Goal: Information Seeking & Learning: Learn about a topic

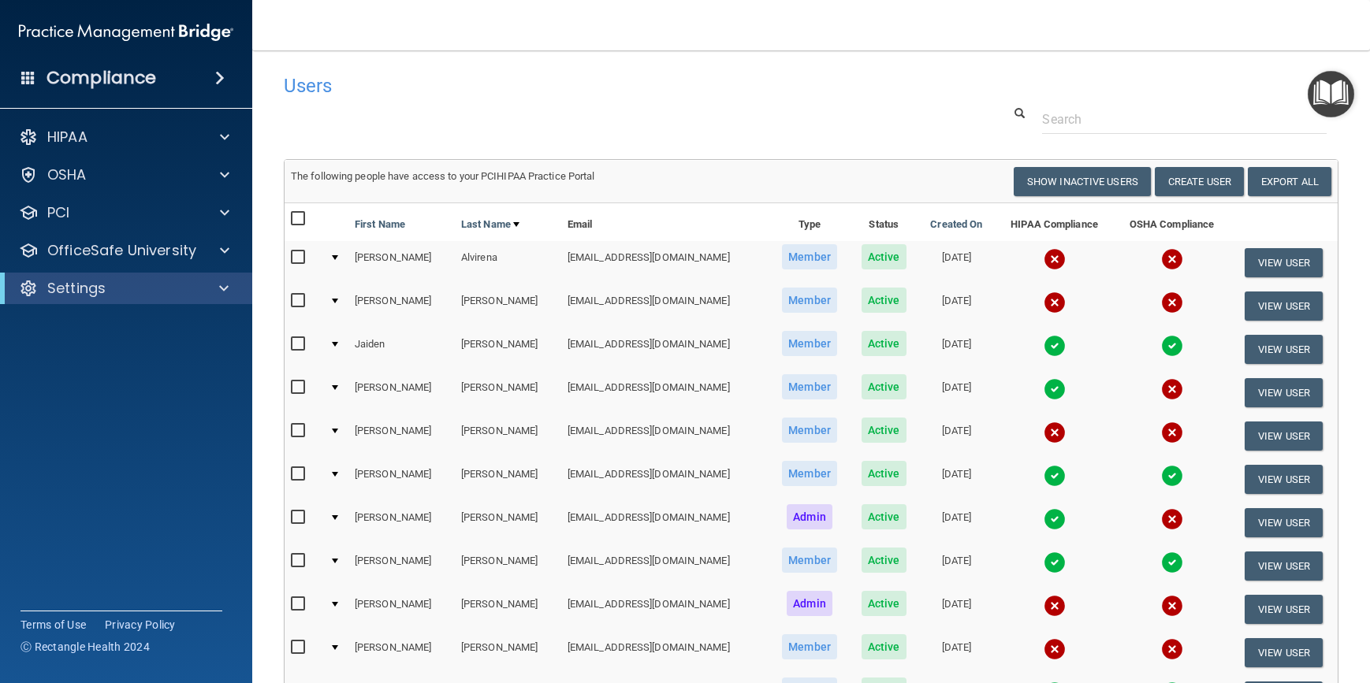
select select "20"
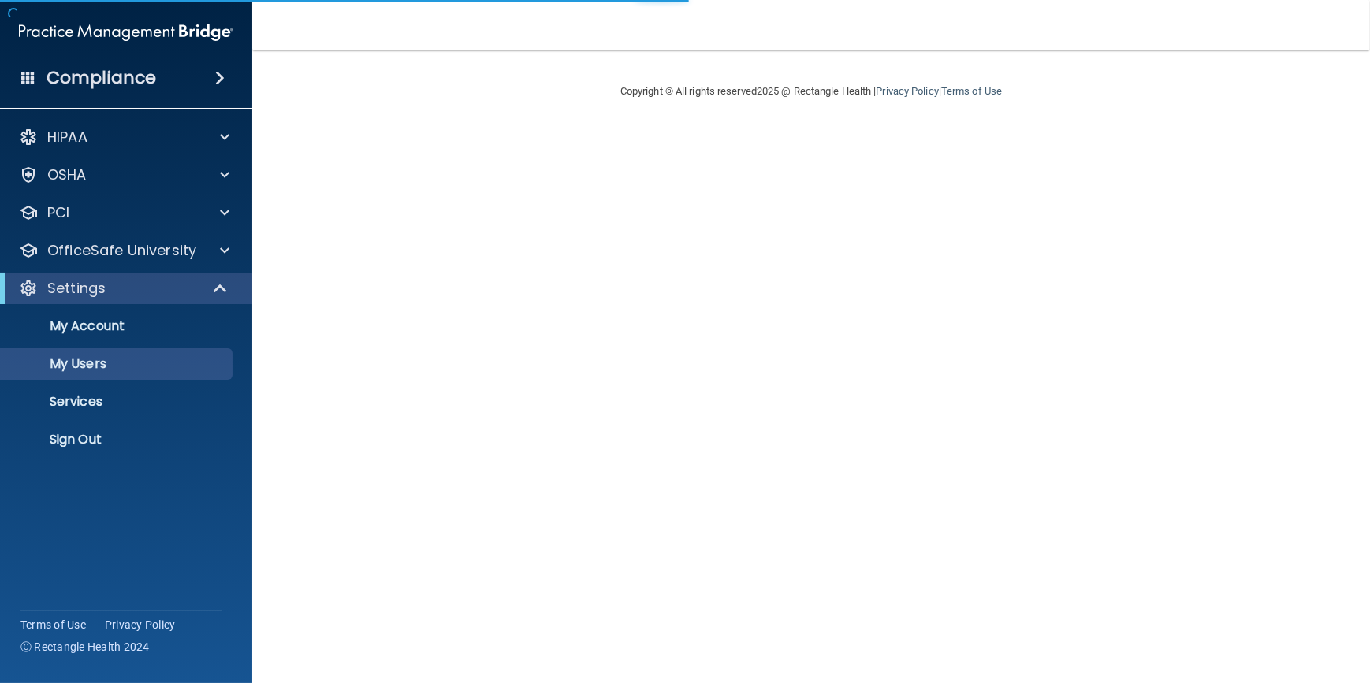
select select "20"
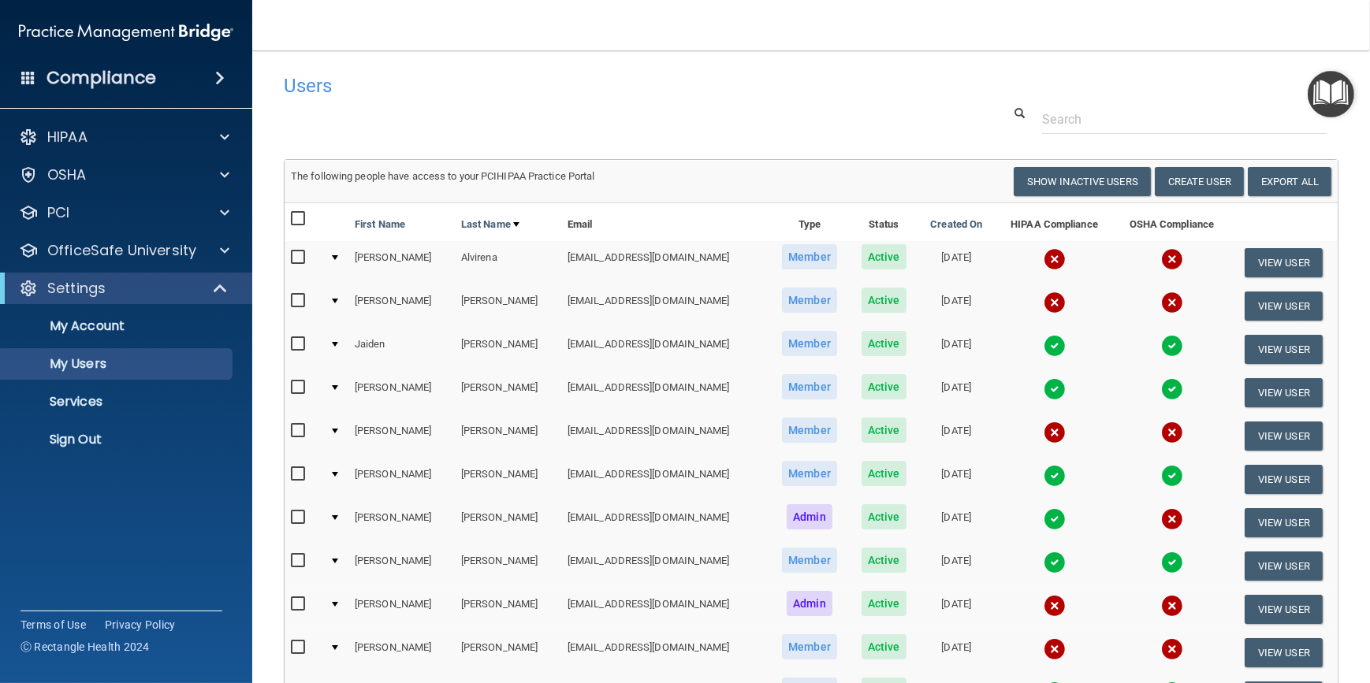
drag, startPoint x: 638, startPoint y: 87, endPoint x: 602, endPoint y: 93, distance: 36.0
click at [586, 92] on h4 "Users" at bounding box center [586, 86] width 605 height 20
drag, startPoint x: 608, startPoint y: 93, endPoint x: 567, endPoint y: 95, distance: 41.1
click at [567, 95] on h4 "Users" at bounding box center [586, 86] width 605 height 20
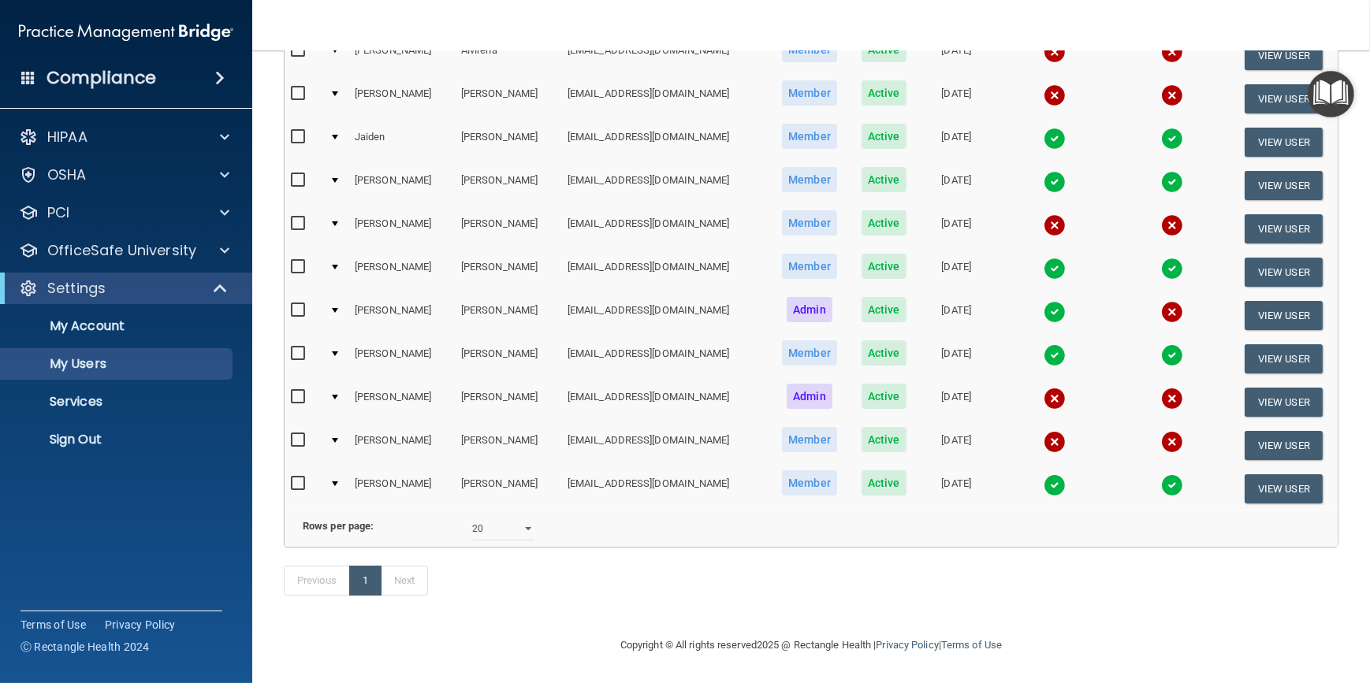
drag, startPoint x: 806, startPoint y: 585, endPoint x: 791, endPoint y: 575, distance: 17.5
click at [756, 579] on div "Previous 1 Next" at bounding box center [811, 584] width 1078 height 73
drag, startPoint x: 830, startPoint y: 575, endPoint x: 820, endPoint y: 579, distance: 10.7
drag, startPoint x: 820, startPoint y: 579, endPoint x: 746, endPoint y: 575, distance: 74.2
click at [746, 575] on div "Previous 1 Next" at bounding box center [811, 584] width 1078 height 73
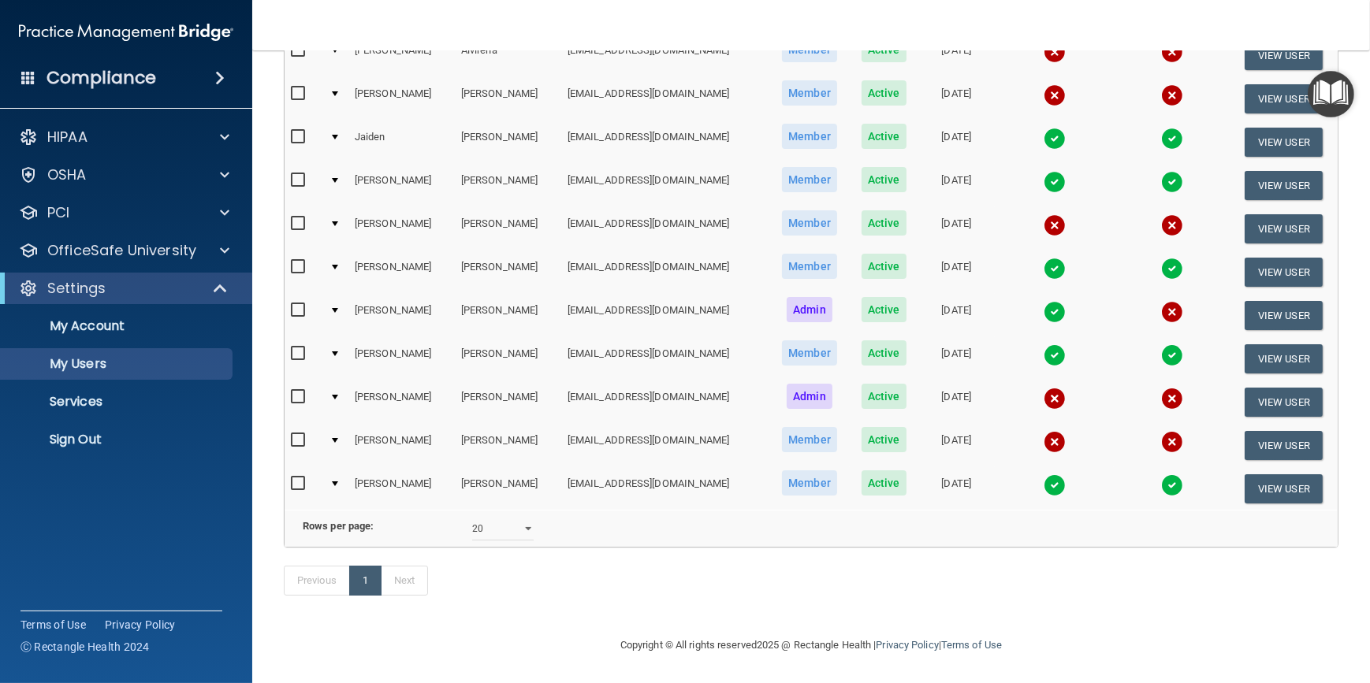
scroll to position [0, 0]
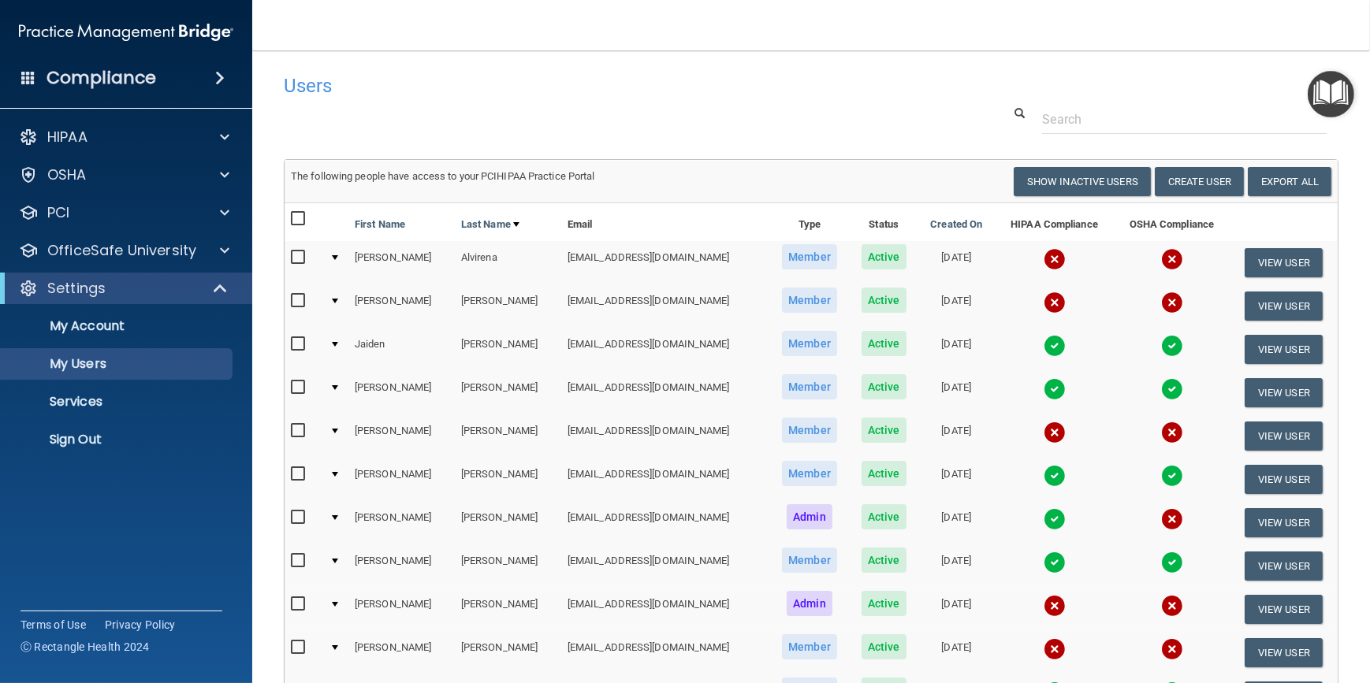
drag, startPoint x: 727, startPoint y: 119, endPoint x: 681, endPoint y: 111, distance: 46.4
click at [681, 111] on div at bounding box center [811, 119] width 1078 height 29
drag, startPoint x: 733, startPoint y: 106, endPoint x: 685, endPoint y: 109, distance: 48.2
click at [685, 109] on div at bounding box center [811, 119] width 1078 height 29
drag, startPoint x: 720, startPoint y: 112, endPoint x: 710, endPoint y: 102, distance: 13.9
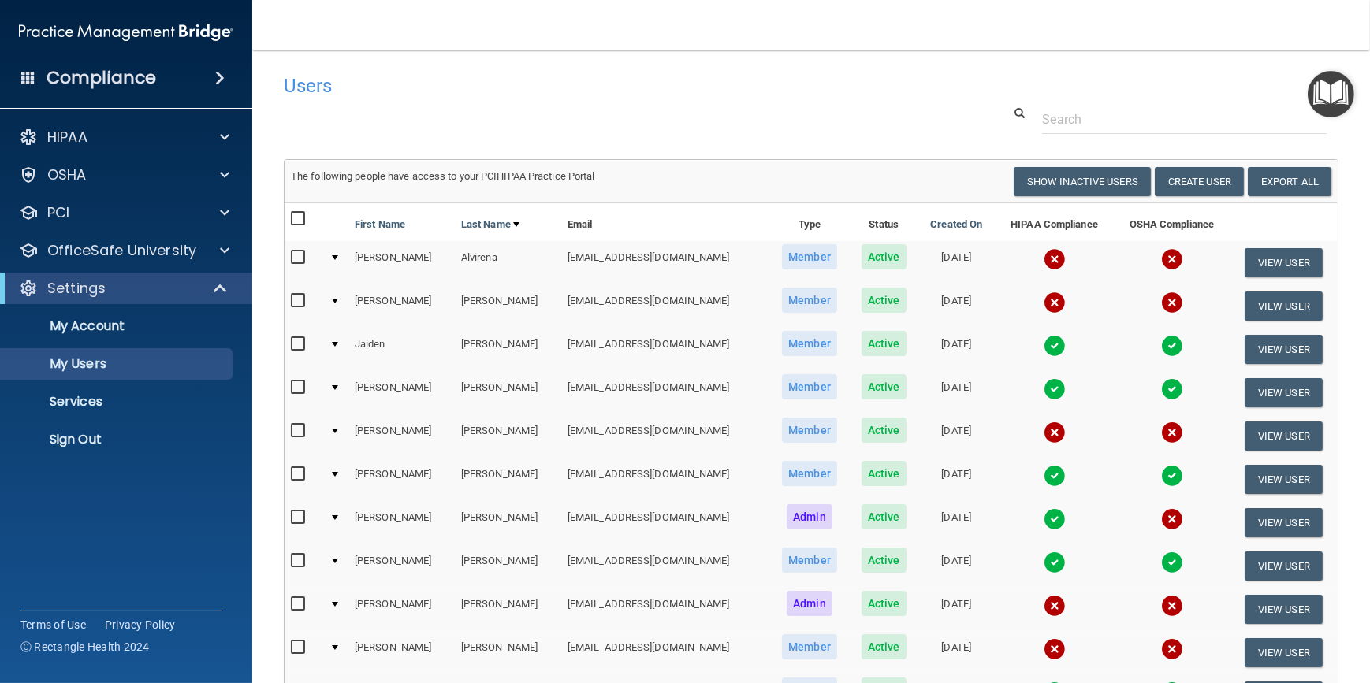
click at [587, 95] on h4 "Users" at bounding box center [586, 86] width 605 height 20
drag, startPoint x: 814, startPoint y: 110, endPoint x: 740, endPoint y: 110, distance: 74.1
click at [683, 113] on div at bounding box center [811, 119] width 1078 height 29
drag, startPoint x: 757, startPoint y: 106, endPoint x: 670, endPoint y: 89, distance: 89.2
click at [670, 89] on h4 "Users" at bounding box center [586, 86] width 605 height 20
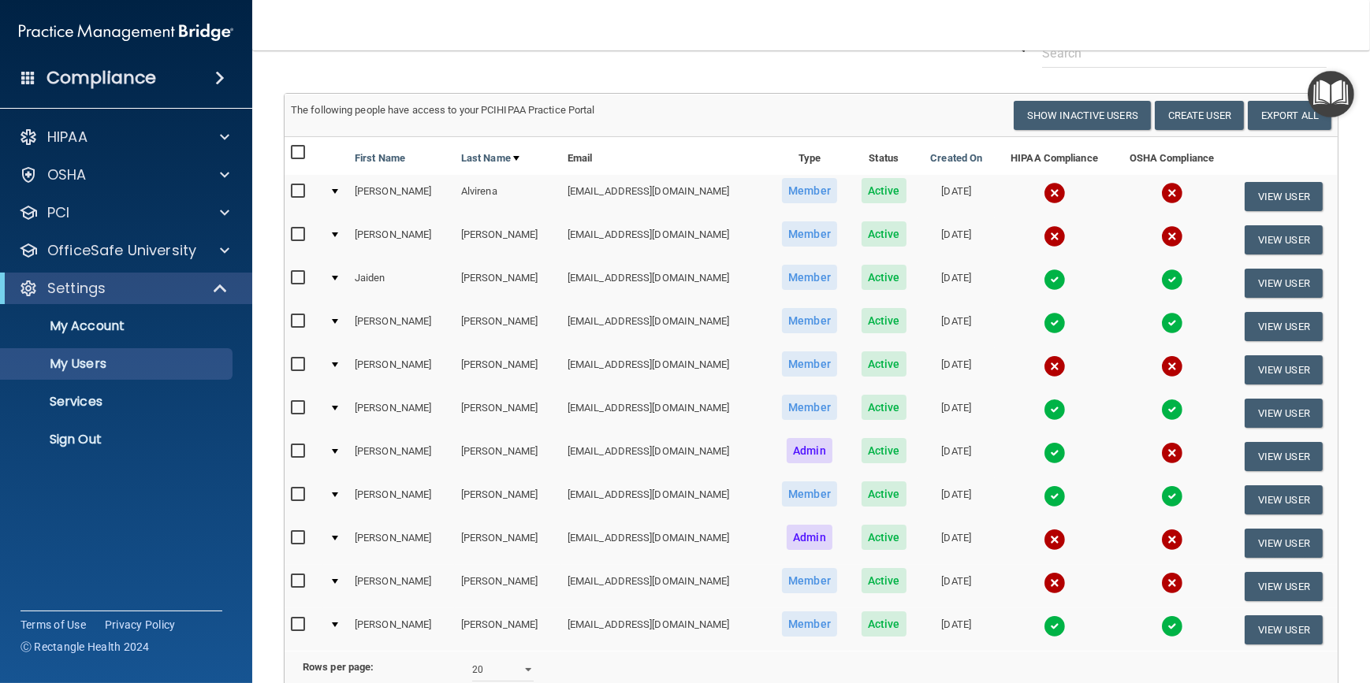
scroll to position [225, 0]
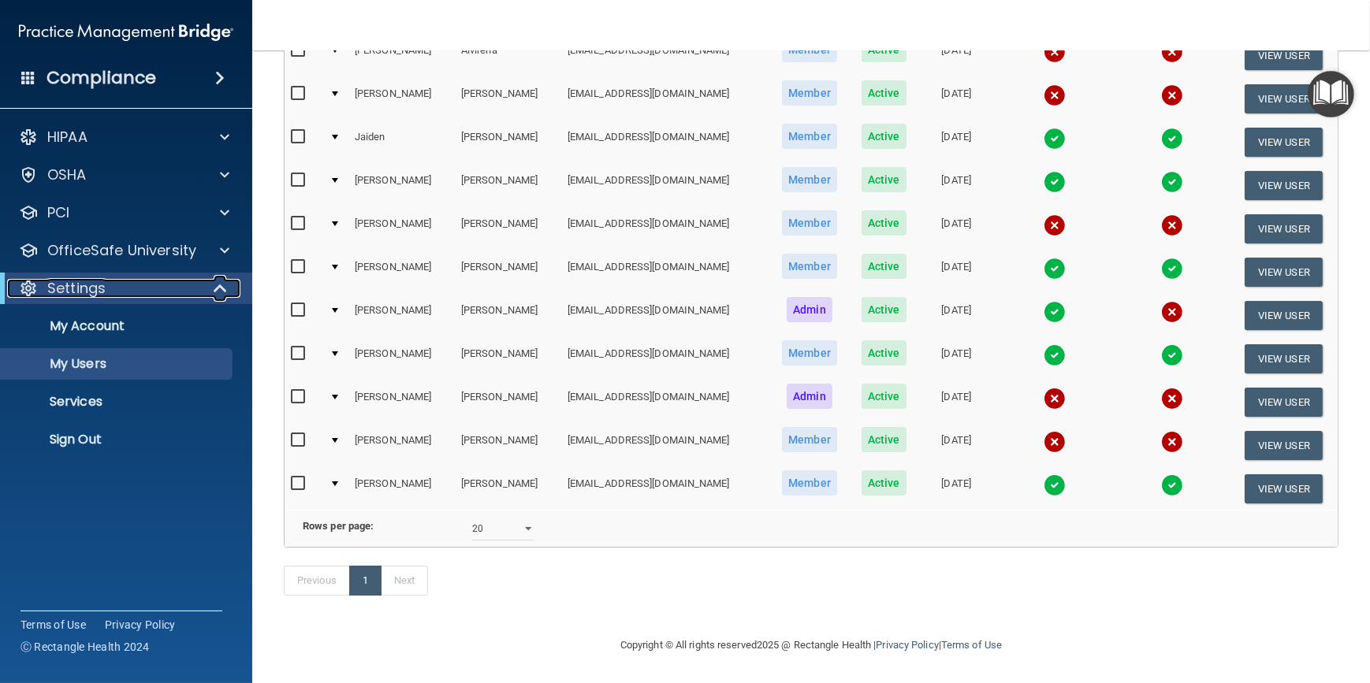
click at [221, 281] on span at bounding box center [221, 288] width 13 height 19
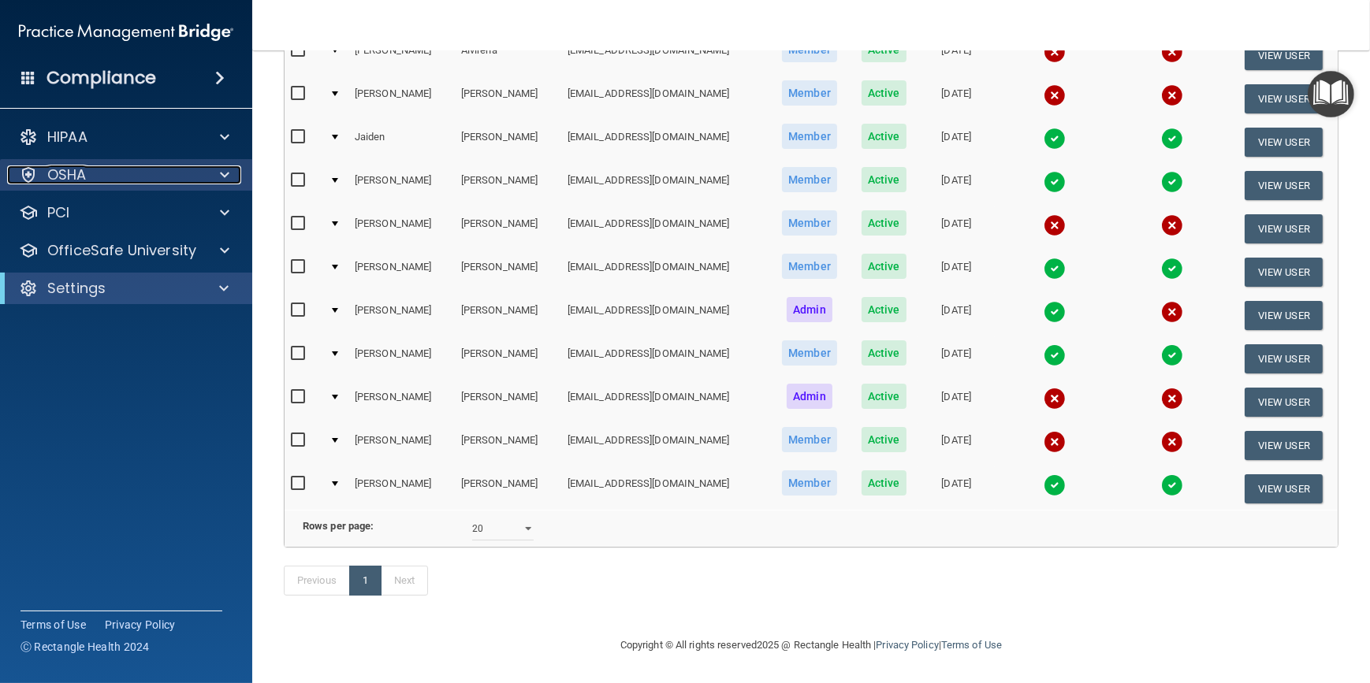
click at [220, 167] on span at bounding box center [224, 175] width 9 height 19
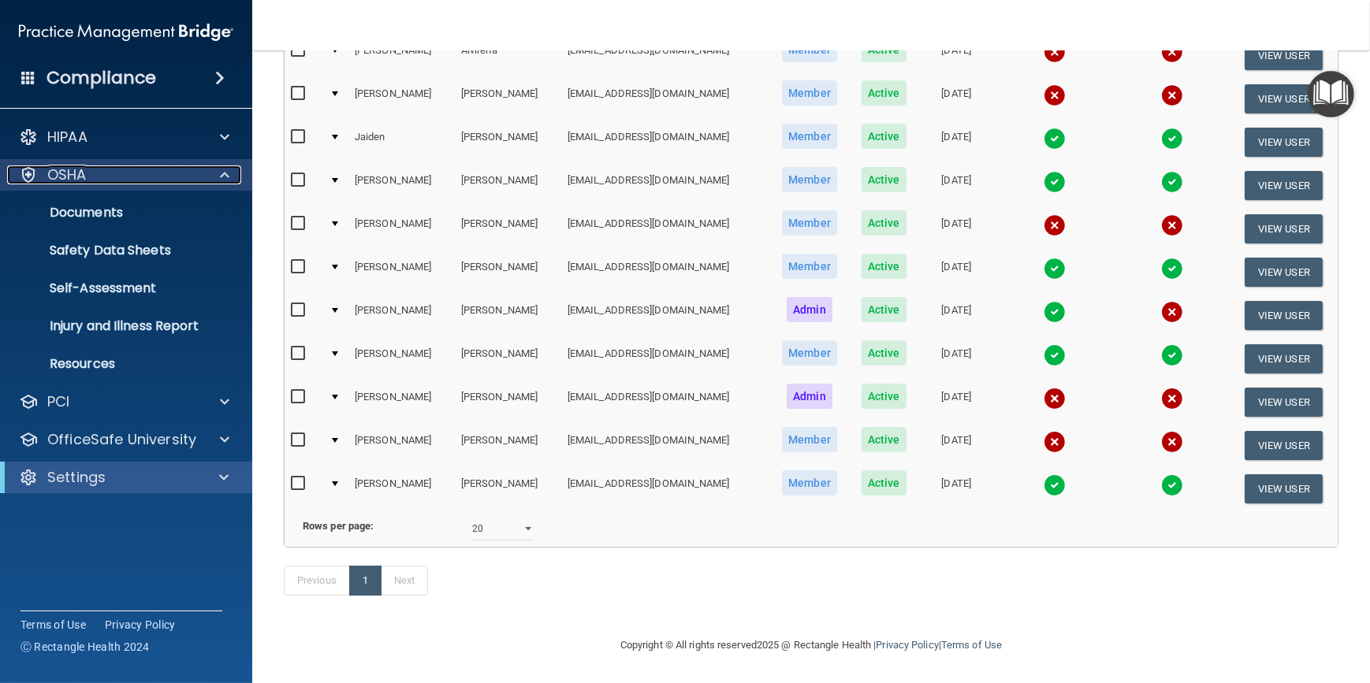
click at [224, 173] on span at bounding box center [224, 175] width 9 height 19
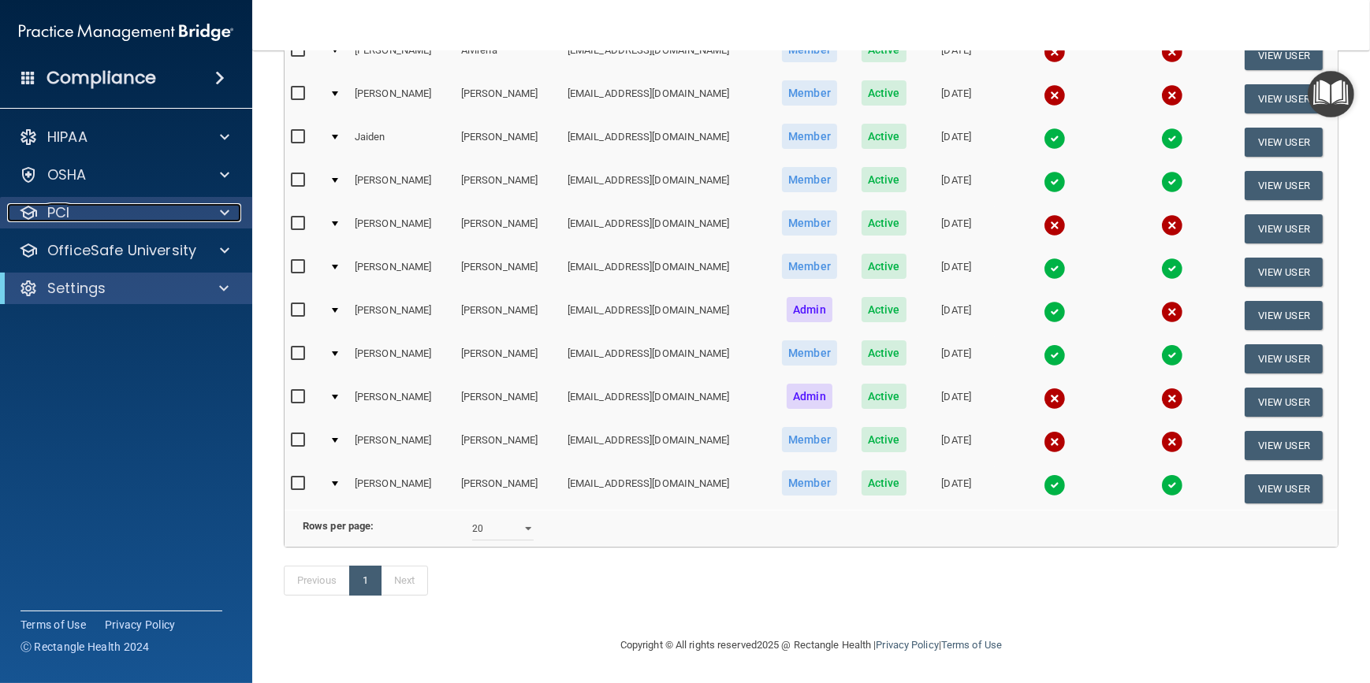
click at [221, 214] on span at bounding box center [224, 212] width 9 height 19
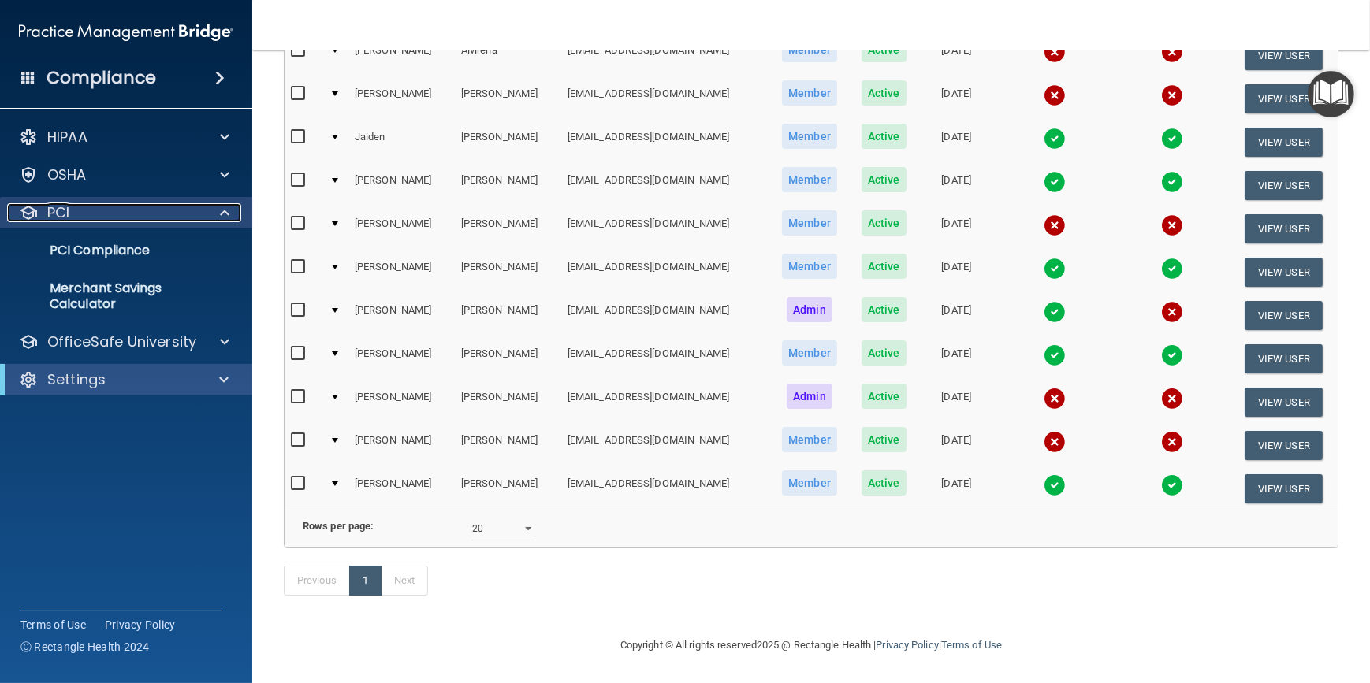
click at [226, 210] on span at bounding box center [224, 212] width 9 height 19
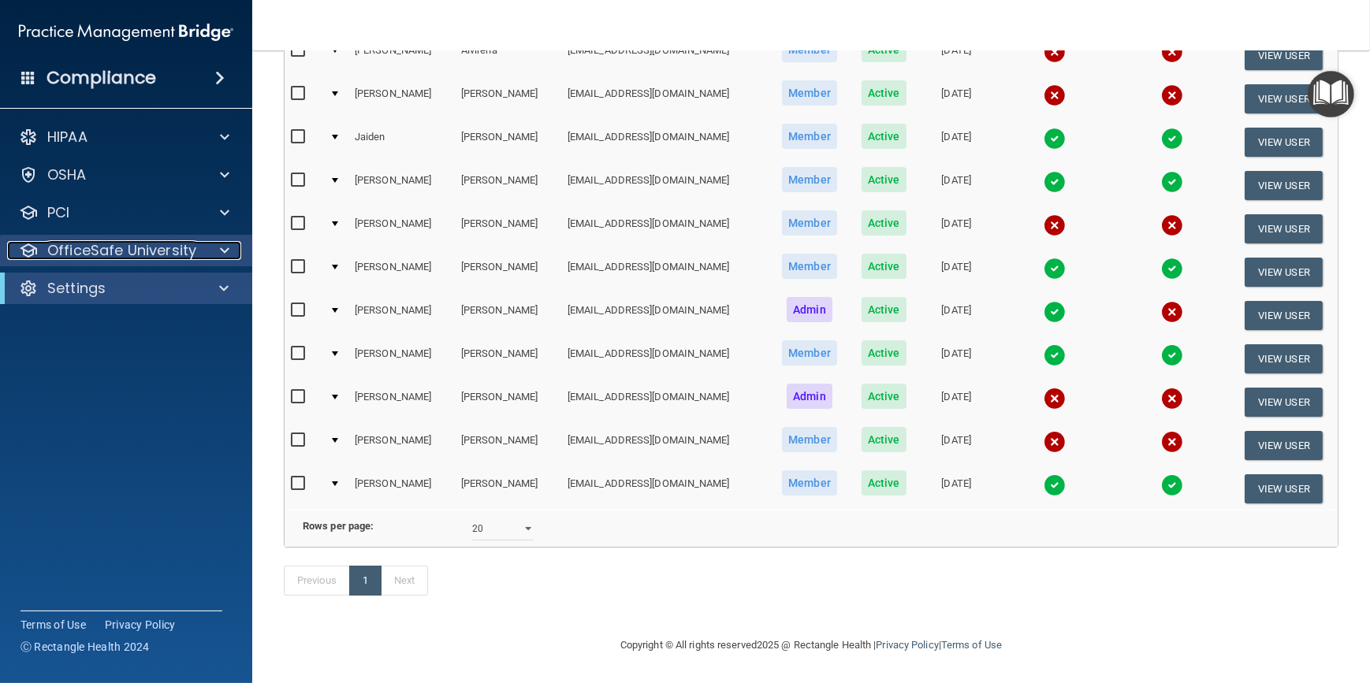
click at [226, 251] on span at bounding box center [224, 250] width 9 height 19
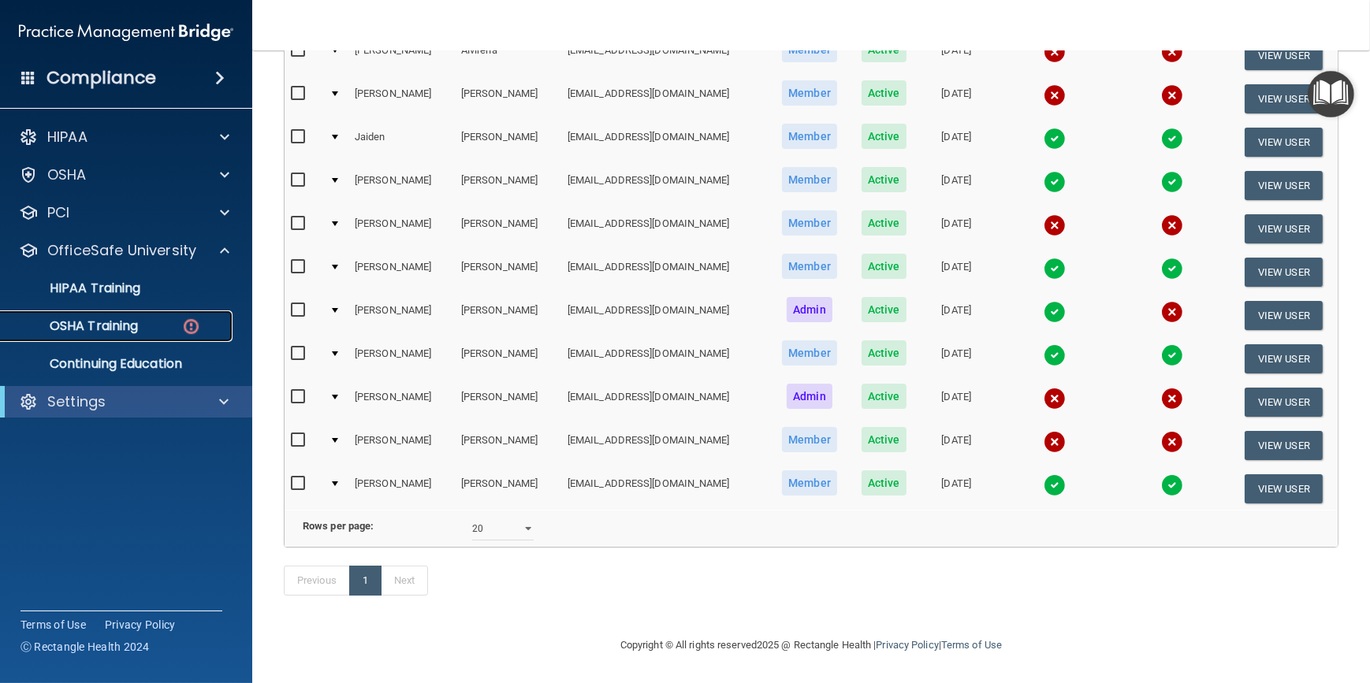
click at [102, 323] on p "OSHA Training" at bounding box center [74, 326] width 128 height 16
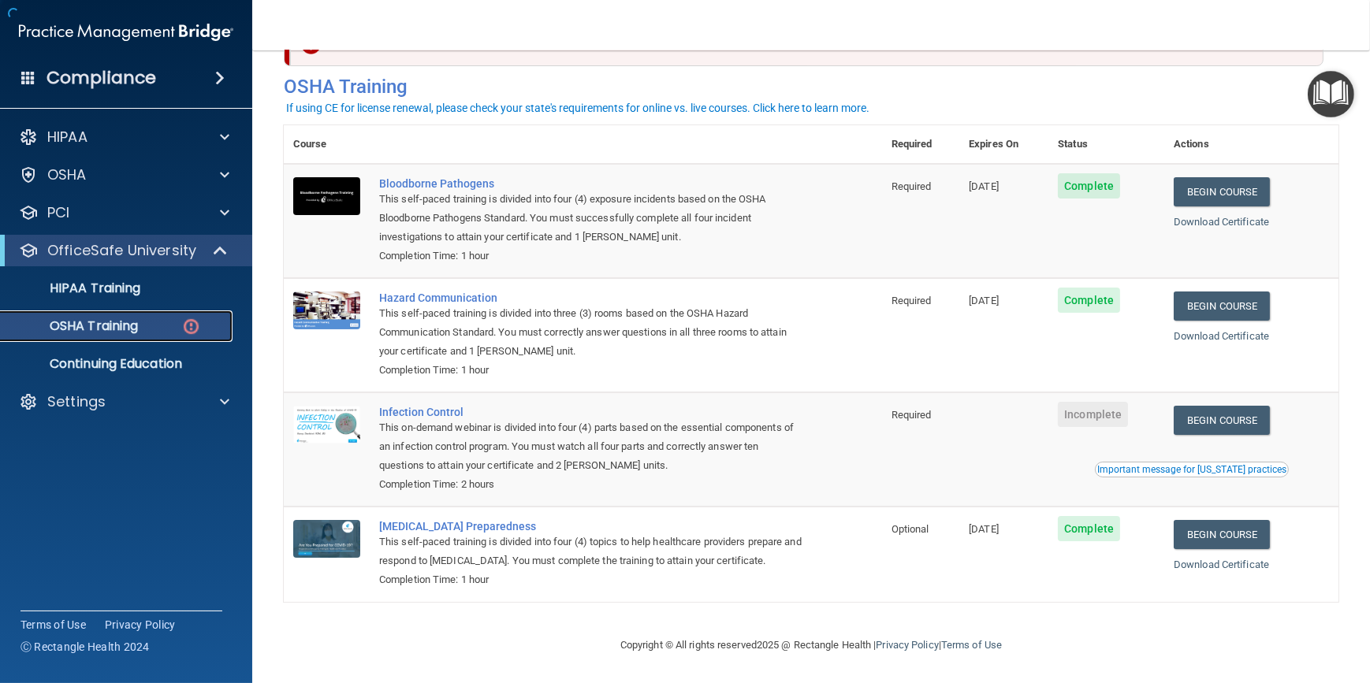
scroll to position [61, 0]
click at [1222, 415] on link "Begin Course" at bounding box center [1222, 420] width 96 height 29
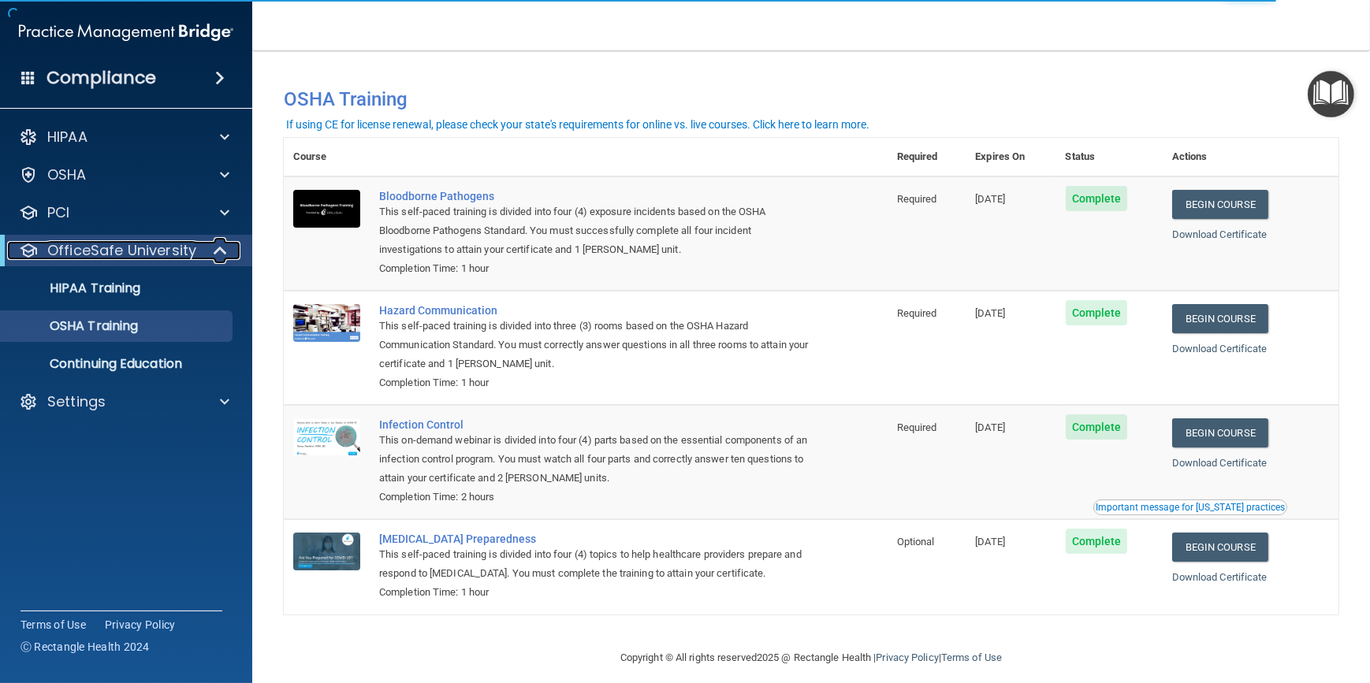
click at [220, 247] on span at bounding box center [221, 250] width 13 height 19
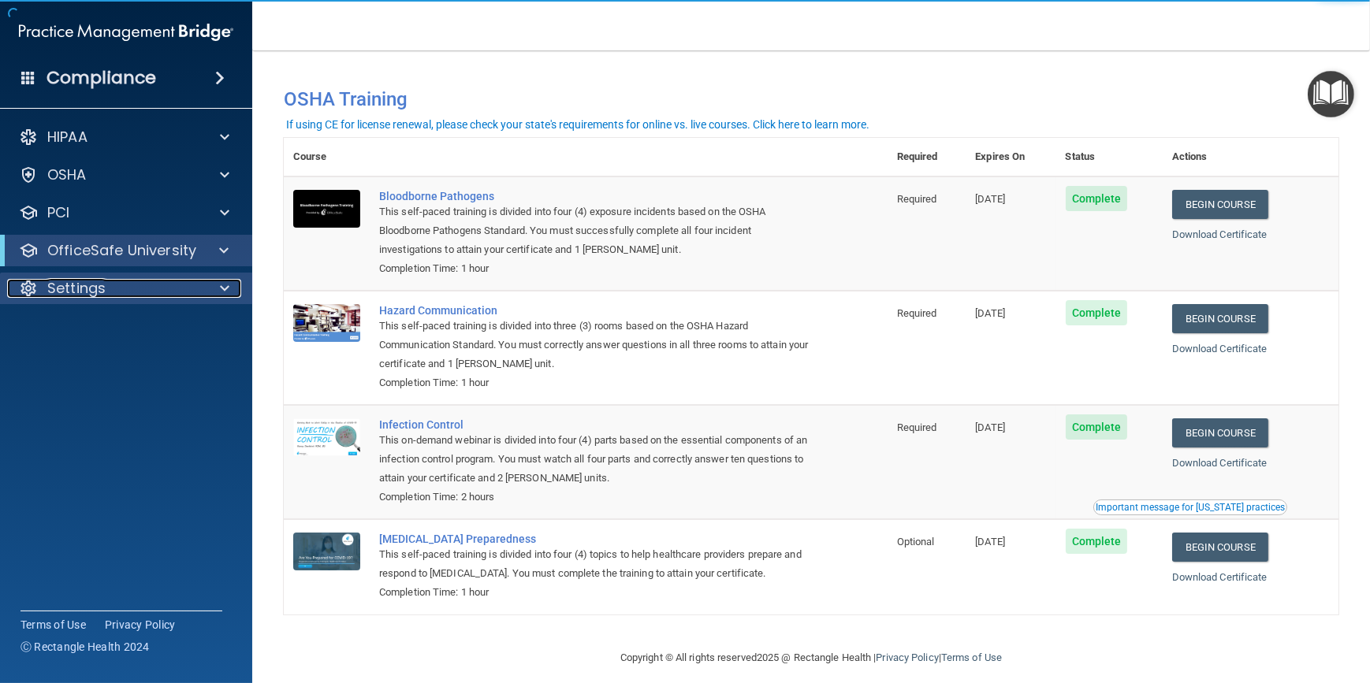
click at [229, 287] on span at bounding box center [224, 288] width 9 height 19
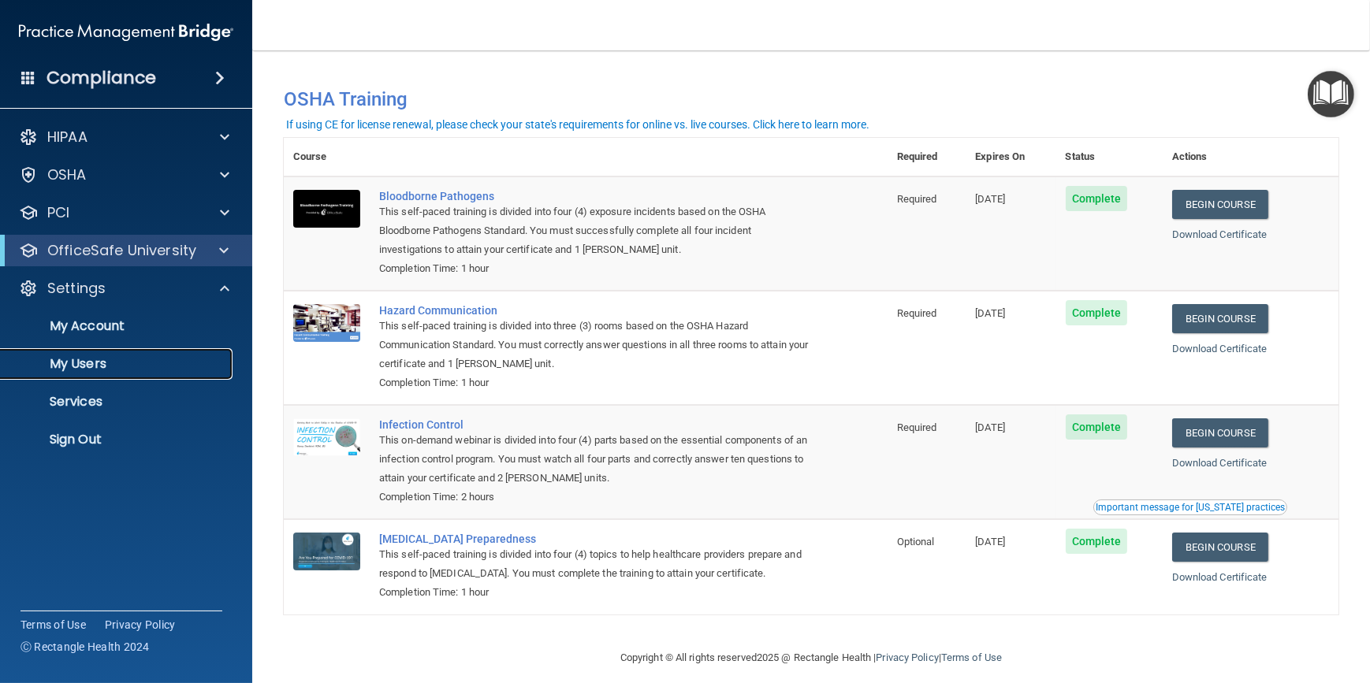
click at [89, 372] on link "My Users" at bounding box center [108, 364] width 248 height 32
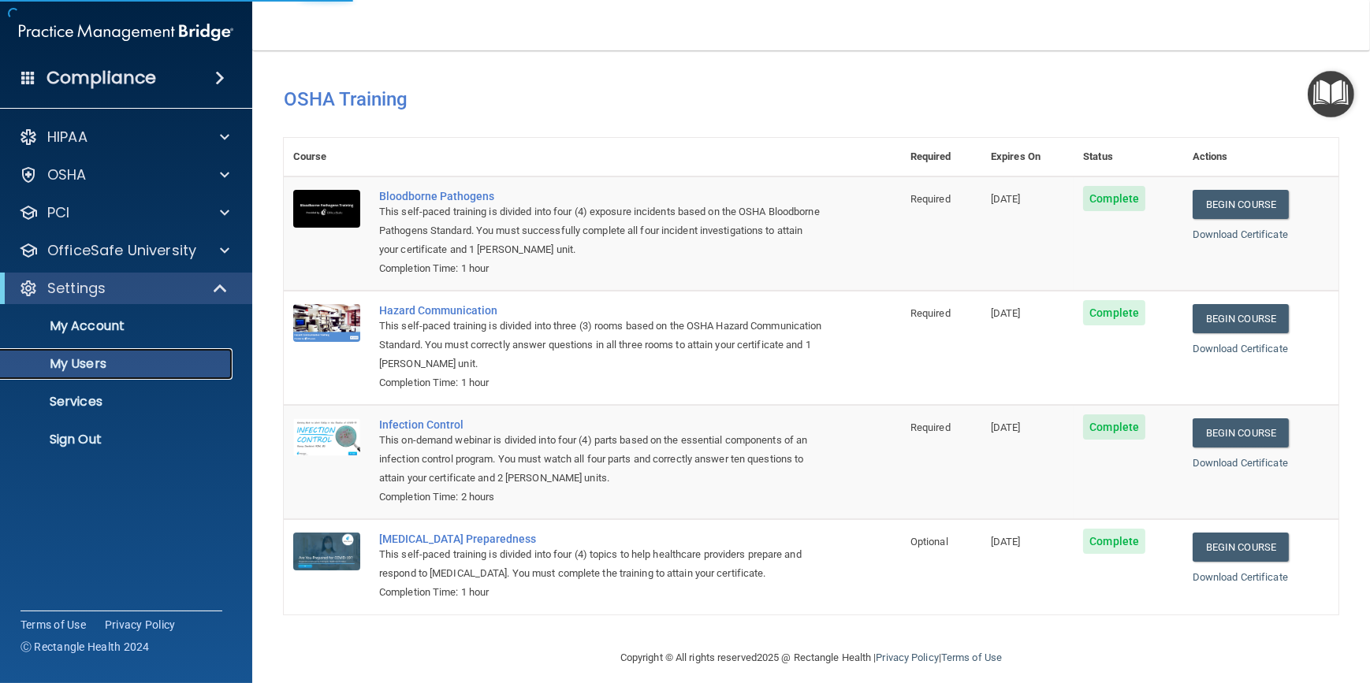
select select "20"
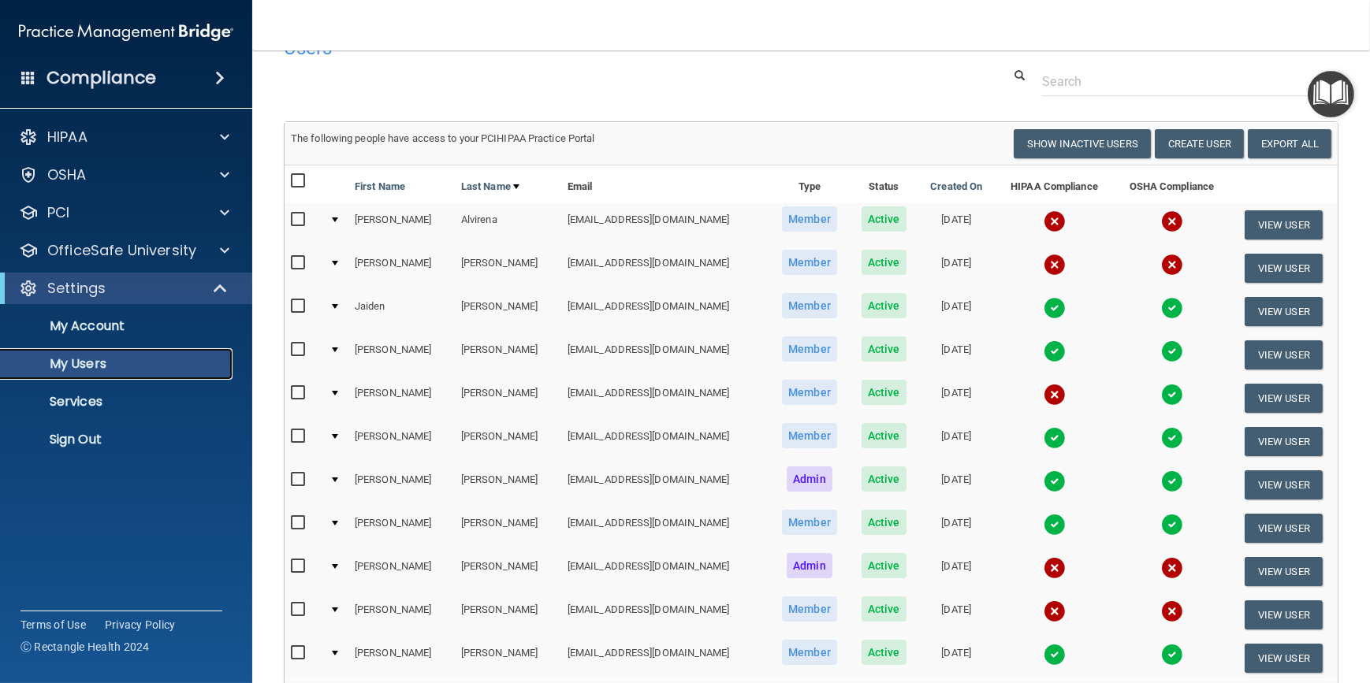
scroll to position [71, 0]
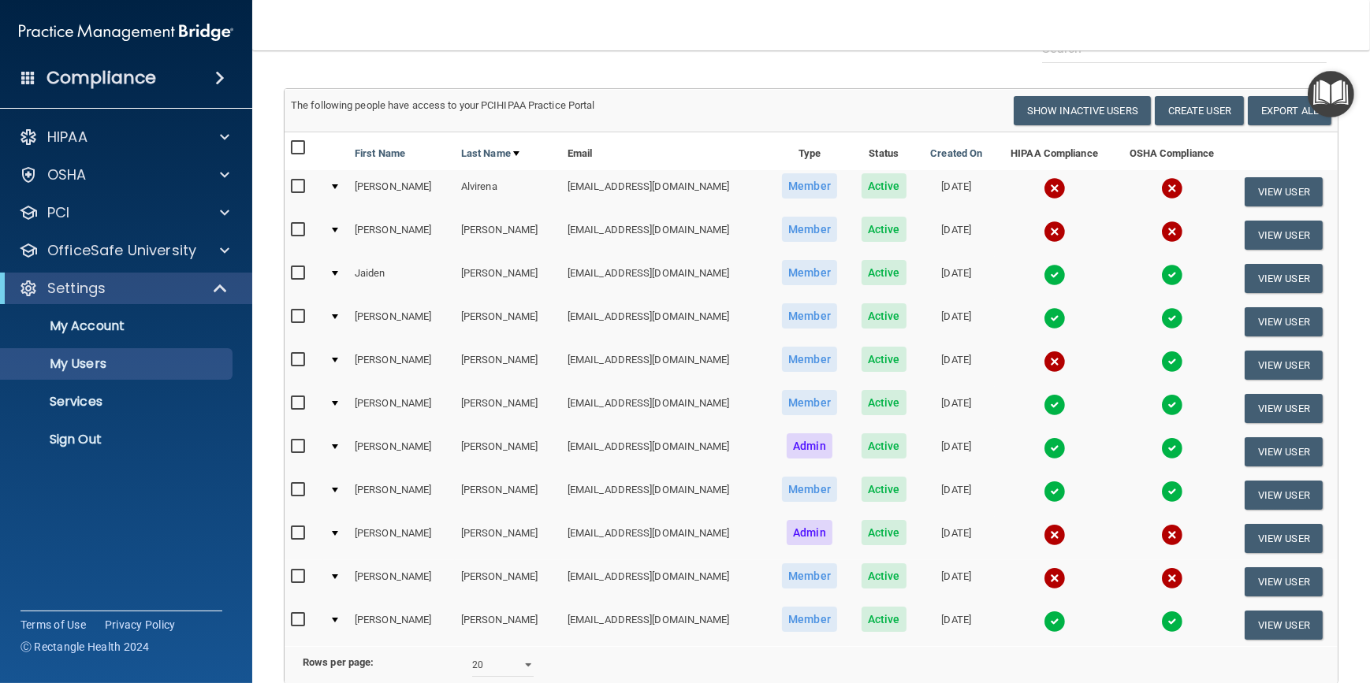
click at [1161, 362] on img at bounding box center [1172, 362] width 22 height 22
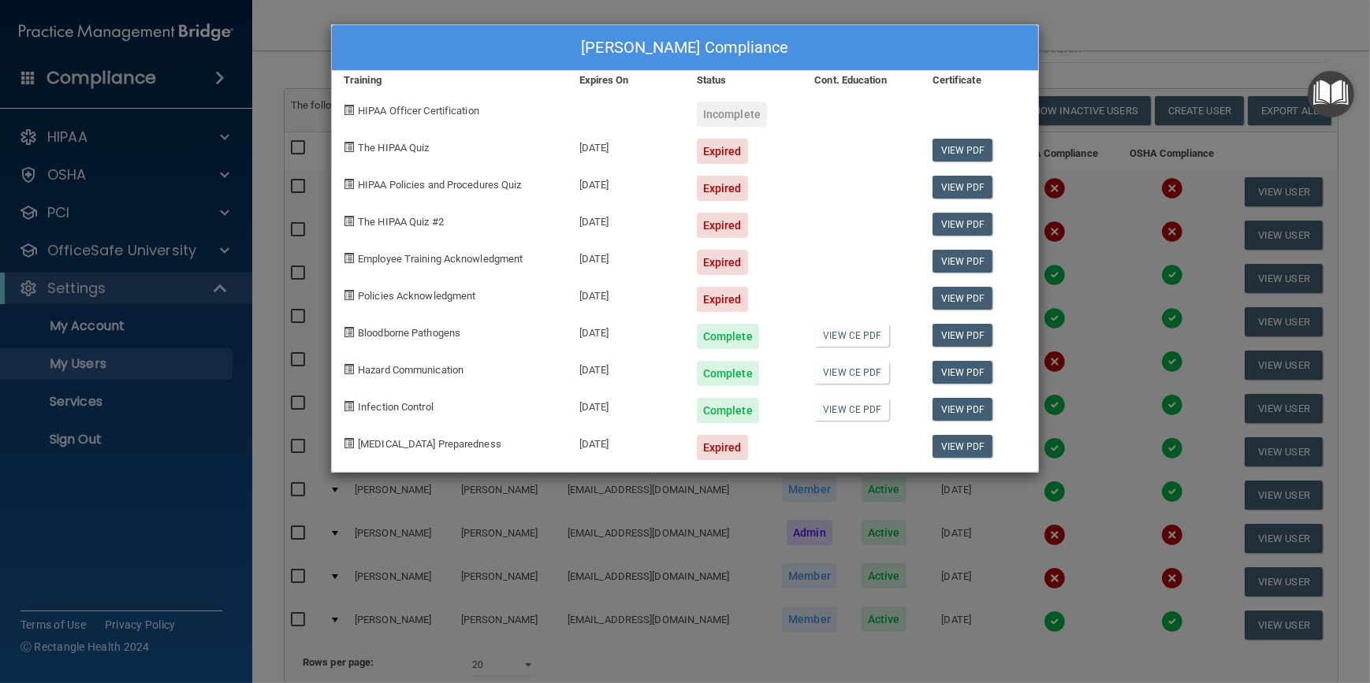
click at [1100, 229] on div "Stacie Mitchell's Compliance Training Expires On Status Cont. Education Certifi…" at bounding box center [685, 341] width 1370 height 683
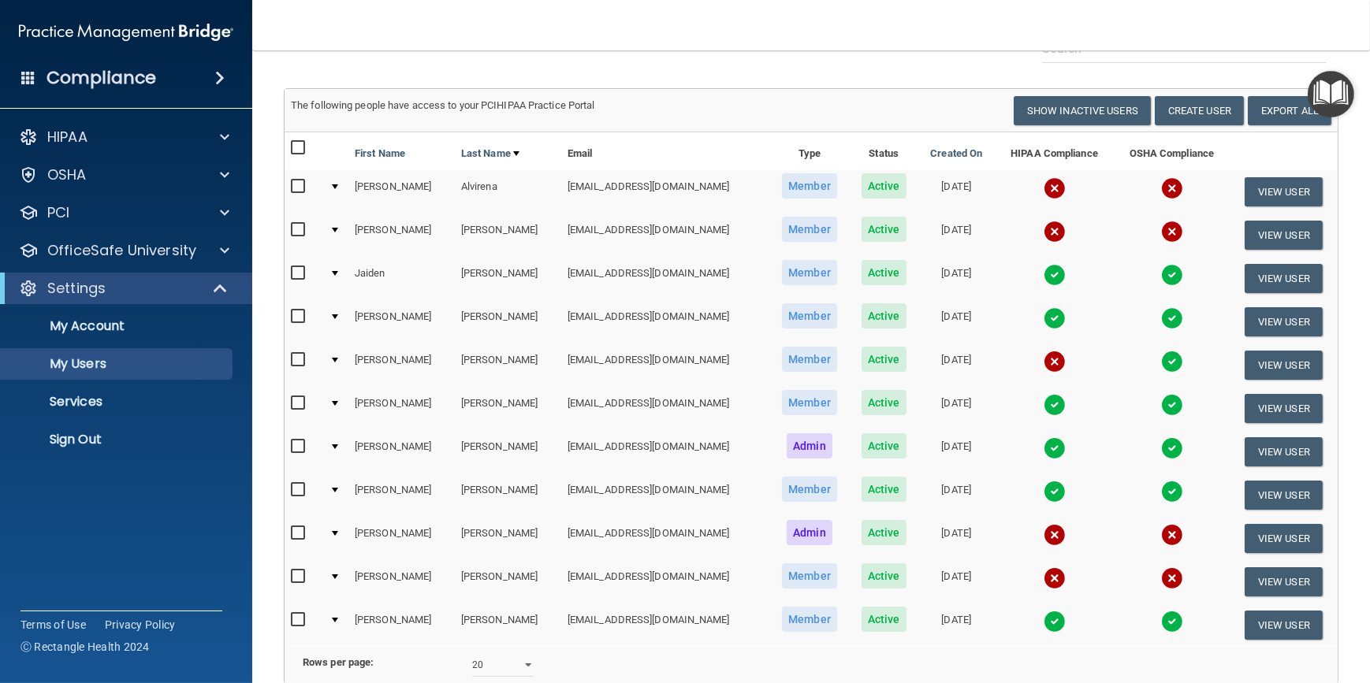
click at [1044, 405] on img at bounding box center [1055, 405] width 22 height 22
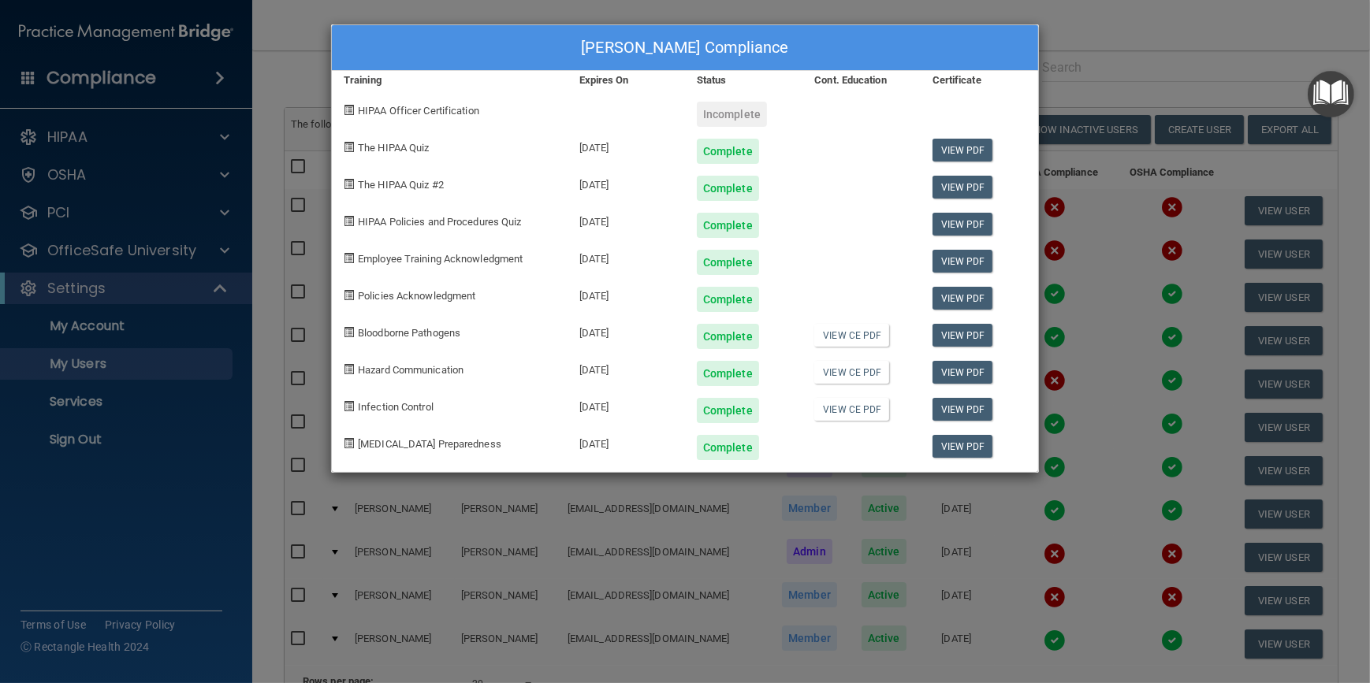
click at [1105, 53] on div "Jessica Myers's Compliance Training Expires On Status Cont. Education Certifica…" at bounding box center [685, 341] width 1370 height 683
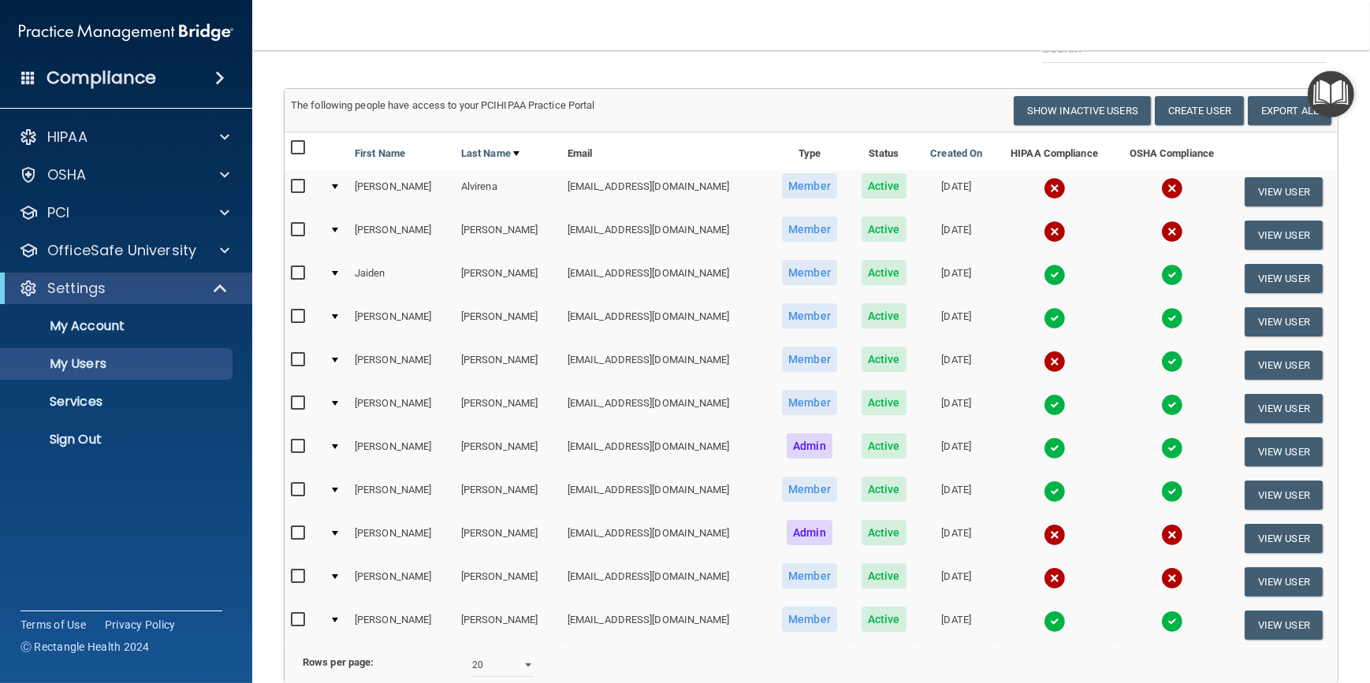
drag, startPoint x: 604, startPoint y: 20, endPoint x: 559, endPoint y: 21, distance: 44.9
click at [559, 21] on nav "Toggle navigation Sara Overbay soverbay@williamsportoms.com Manage My Enterpris…" at bounding box center [811, 25] width 1118 height 50
drag, startPoint x: 553, startPoint y: 28, endPoint x: 504, endPoint y: 34, distance: 49.3
click at [504, 34] on nav "Toggle navigation Sara Overbay soverbay@williamsportoms.com Manage My Enterpris…" at bounding box center [811, 25] width 1118 height 50
drag, startPoint x: 503, startPoint y: 34, endPoint x: 467, endPoint y: 34, distance: 35.5
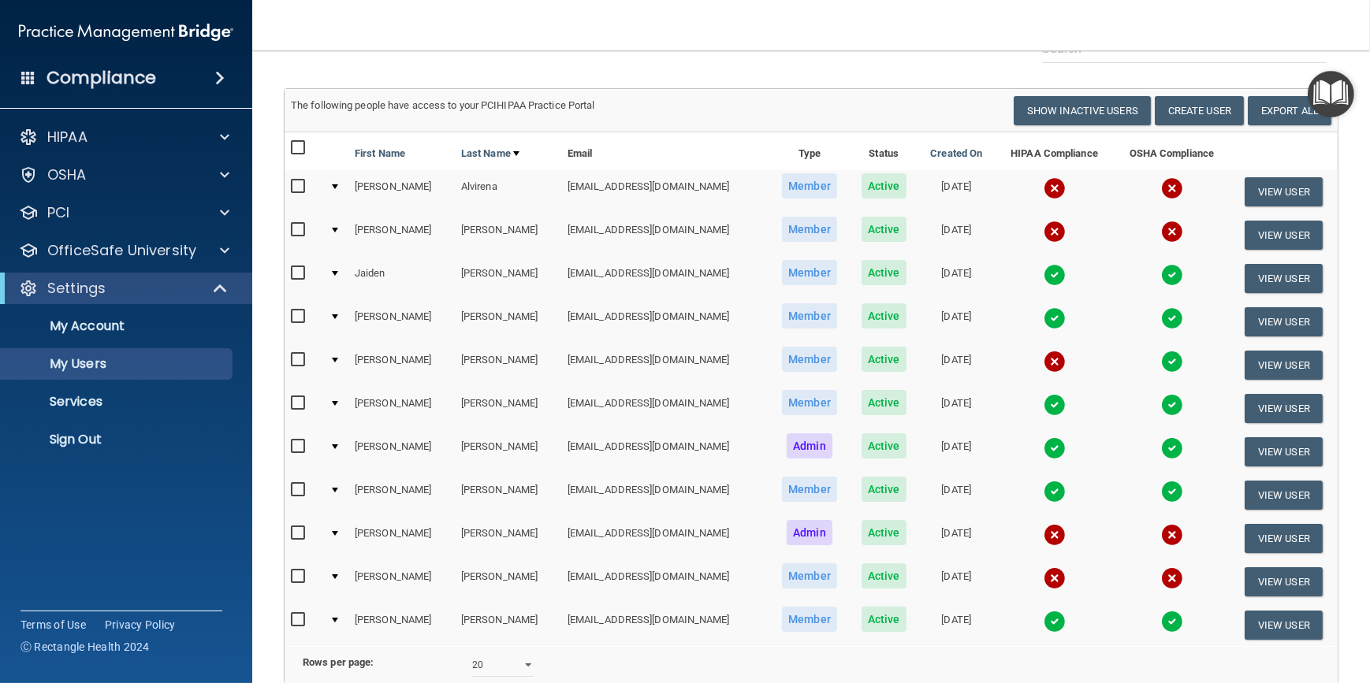
click at [467, 34] on nav "Toggle navigation Sara Overbay soverbay@williamsportoms.com Manage My Enterpris…" at bounding box center [811, 25] width 1118 height 50
drag, startPoint x: 463, startPoint y: 39, endPoint x: 408, endPoint y: 34, distance: 55.4
click at [408, 34] on nav "Toggle navigation Sara Overbay soverbay@williamsportoms.com Manage My Enterpris…" at bounding box center [811, 25] width 1118 height 50
drag, startPoint x: 432, startPoint y: 29, endPoint x: 374, endPoint y: 35, distance: 58.6
click at [381, 32] on nav "Toggle navigation Sara Overbay soverbay@williamsportoms.com Manage My Enterpris…" at bounding box center [811, 25] width 1118 height 50
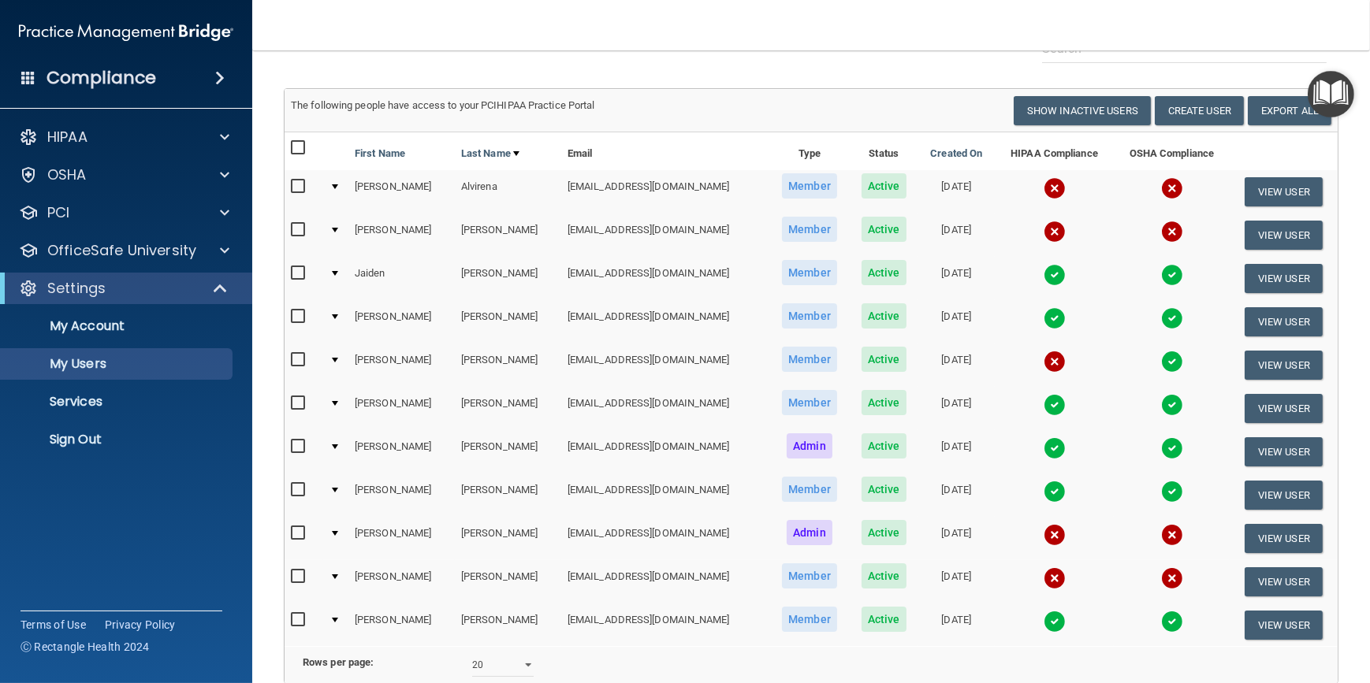
drag, startPoint x: 278, startPoint y: 37, endPoint x: 260, endPoint y: 21, distance: 24.0
click at [260, 21] on nav "Toggle navigation Sara Overbay soverbay@williamsportoms.com Manage My Enterpris…" at bounding box center [811, 25] width 1118 height 50
drag, startPoint x: 252, startPoint y: 18, endPoint x: 259, endPoint y: 10, distance: 10.6
click at [259, 10] on nav "Toggle navigation Sara Overbay soverbay@williamsportoms.com Manage My Enterpris…" at bounding box center [811, 25] width 1118 height 50
drag, startPoint x: 727, startPoint y: 47, endPoint x: 587, endPoint y: 35, distance: 140.7
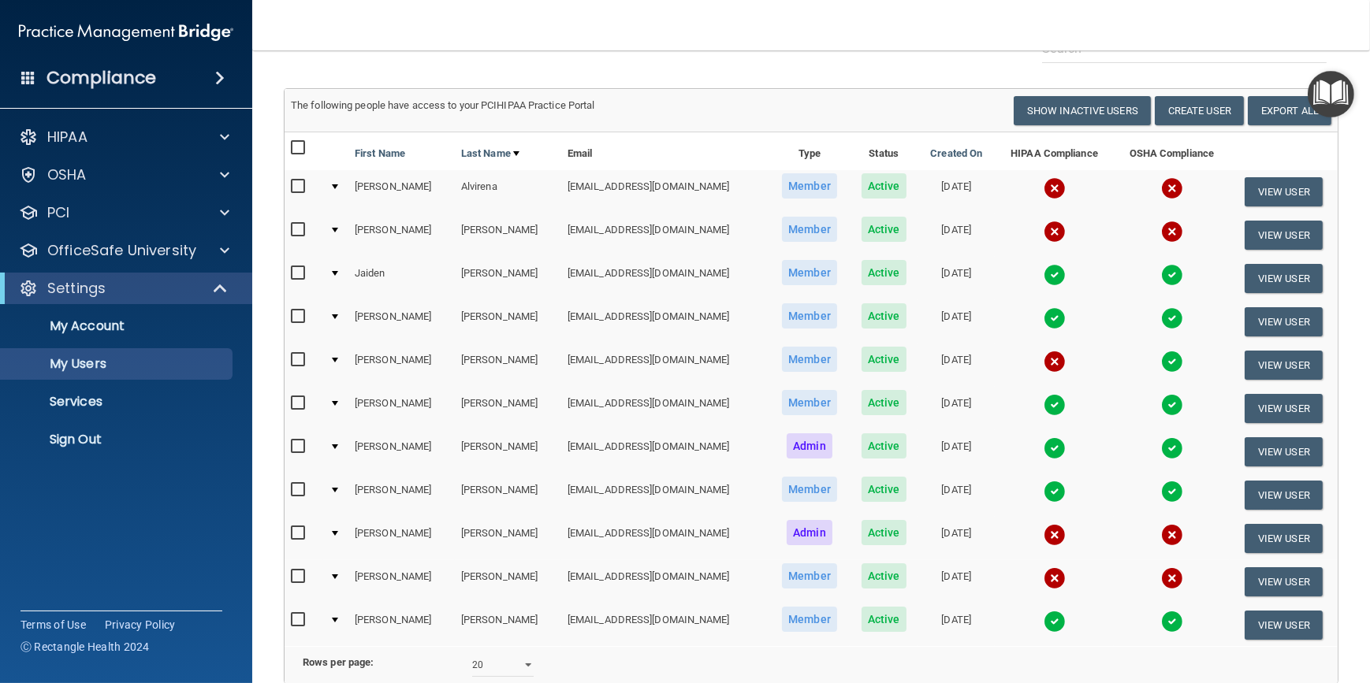
click at [578, 35] on nav "Toggle navigation Sara Overbay soverbay@williamsportoms.com Manage My Enterpris…" at bounding box center [811, 25] width 1118 height 50
drag, startPoint x: 642, startPoint y: 29, endPoint x: 560, endPoint y: 34, distance: 82.1
click at [560, 34] on nav "Toggle navigation Sara Overbay soverbay@williamsportoms.com Manage My Enterpris…" at bounding box center [811, 25] width 1118 height 50
drag, startPoint x: 612, startPoint y: 28, endPoint x: 506, endPoint y: 38, distance: 106.0
click at [515, 35] on nav "Toggle navigation Sara Overbay soverbay@williamsportoms.com Manage My Enterpris…" at bounding box center [811, 25] width 1118 height 50
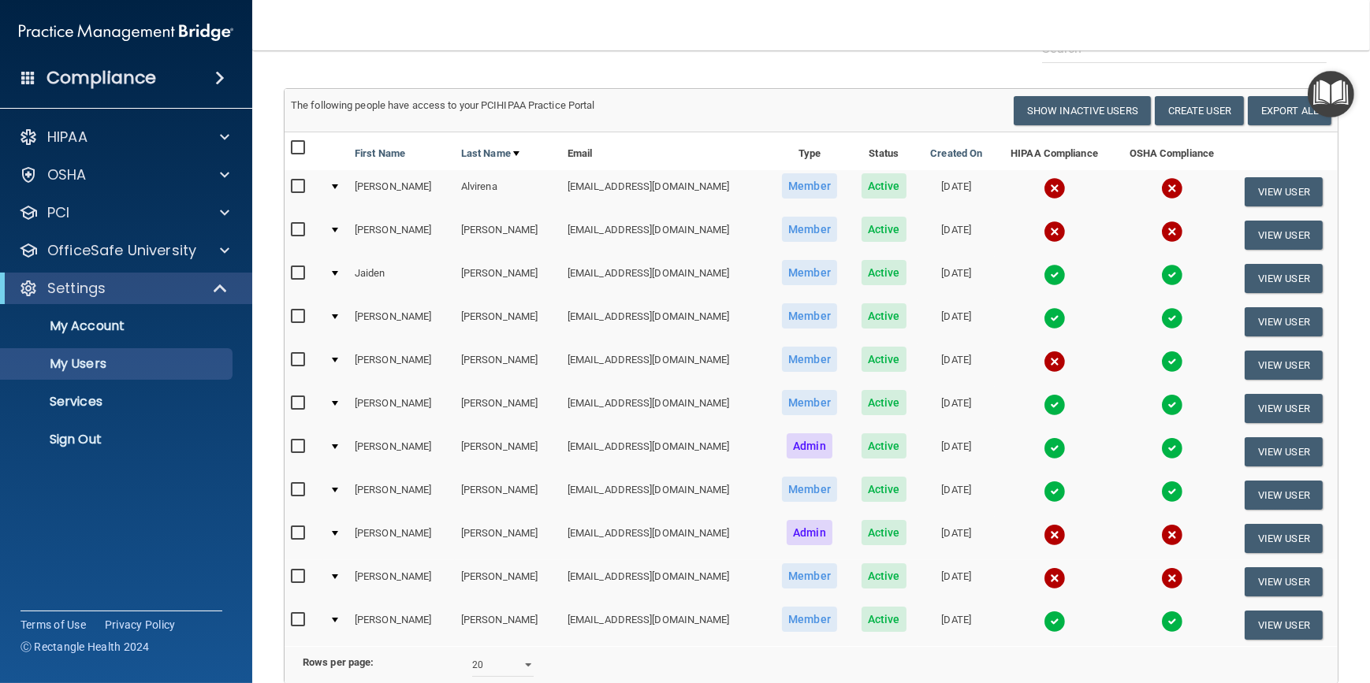
drag, startPoint x: 472, startPoint y: 43, endPoint x: 262, endPoint y: 29, distance: 210.9
click at [262, 29] on nav "Toggle navigation Sara Overbay soverbay@williamsportoms.com Manage My Enterpris…" at bounding box center [811, 25] width 1118 height 50
drag, startPoint x: 456, startPoint y: 41, endPoint x: 378, endPoint y: 43, distance: 78.1
click at [378, 43] on nav "Toggle navigation Sara Overbay soverbay@williamsportoms.com Manage My Enterpris…" at bounding box center [811, 25] width 1118 height 50
drag, startPoint x: 527, startPoint y: 20, endPoint x: 475, endPoint y: 16, distance: 51.5
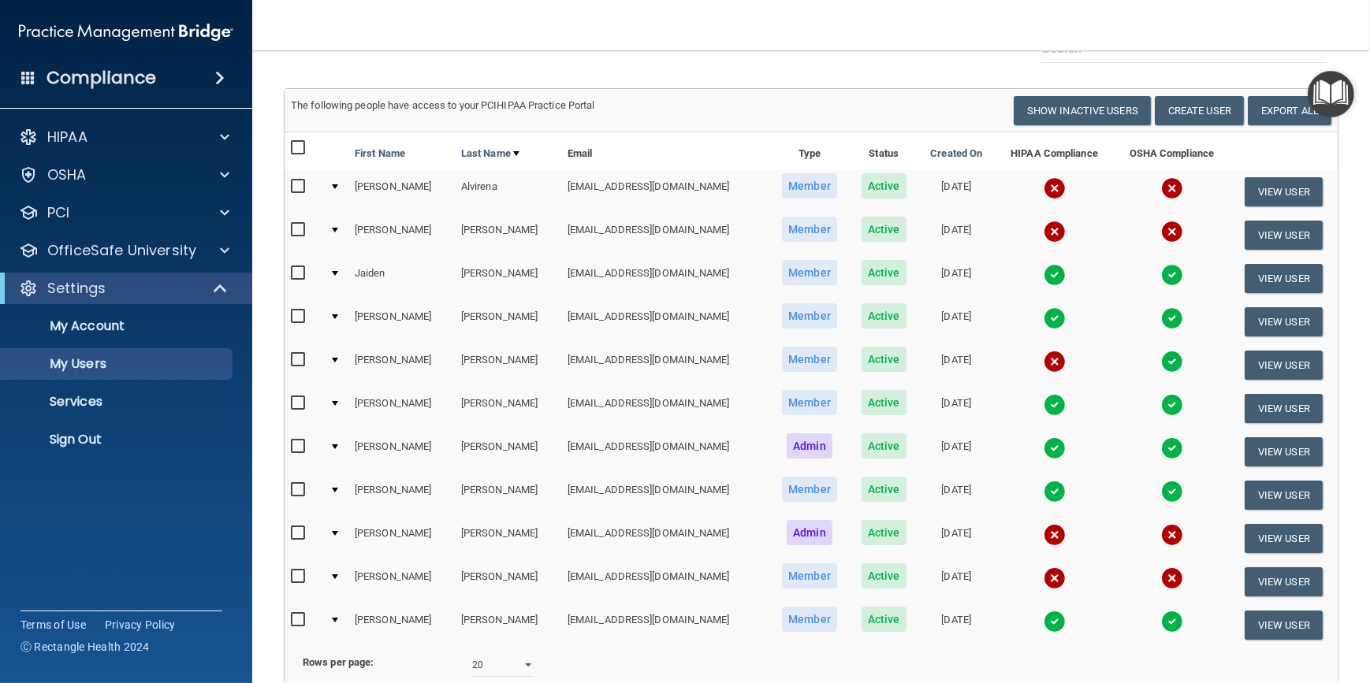
click at [475, 16] on nav "Toggle navigation Sara Overbay soverbay@williamsportoms.com Manage My Enterpris…" at bounding box center [811, 25] width 1118 height 50
drag, startPoint x: 415, startPoint y: 23, endPoint x: 326, endPoint y: 35, distance: 90.0
click at [327, 35] on nav "Toggle navigation Sara Overbay soverbay@williamsportoms.com Manage My Enterpris…" at bounding box center [811, 25] width 1118 height 50
drag, startPoint x: 307, startPoint y: 30, endPoint x: 285, endPoint y: 28, distance: 22.2
click at [285, 28] on nav "Toggle navigation Sara Overbay soverbay@williamsportoms.com Manage My Enterpris…" at bounding box center [811, 25] width 1118 height 50
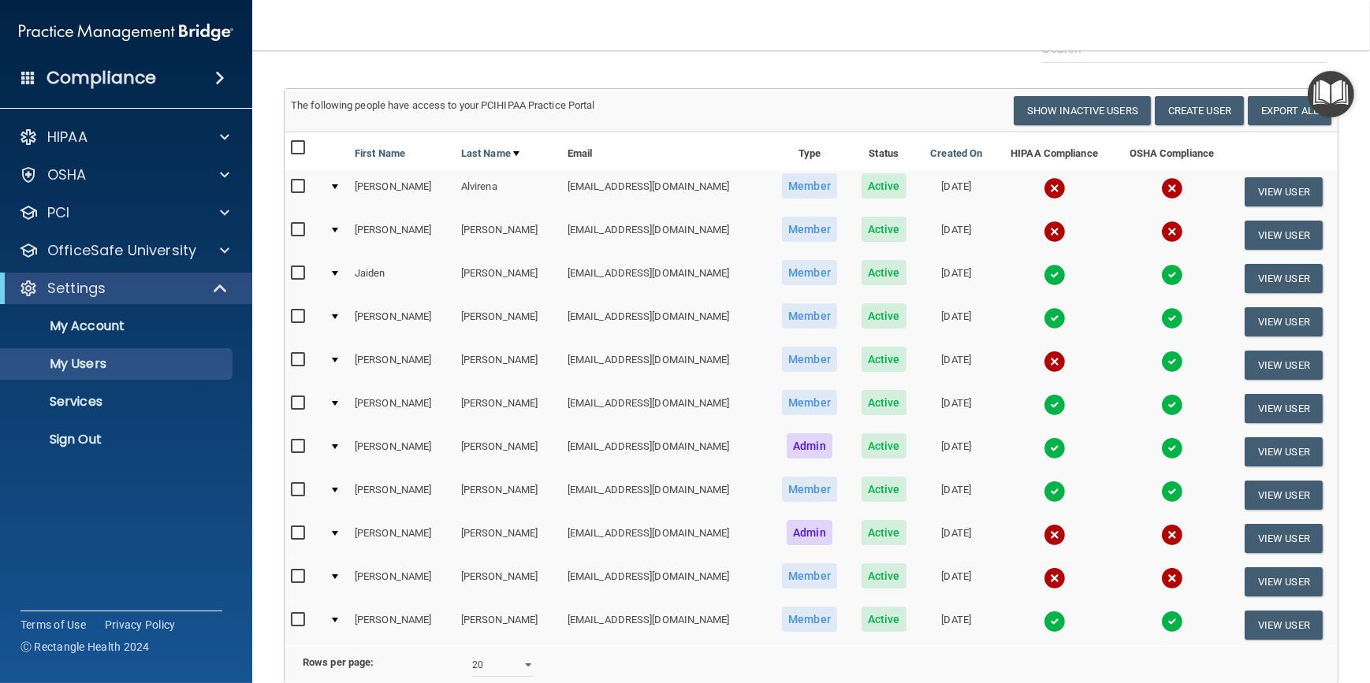
drag, startPoint x: 315, startPoint y: 29, endPoint x: 300, endPoint y: 22, distance: 17.3
click at [300, 22] on nav "Toggle navigation Sara Overbay soverbay@williamsportoms.com Manage My Enterpris…" at bounding box center [811, 25] width 1118 height 50
drag, startPoint x: 483, startPoint y: 24, endPoint x: 437, endPoint y: 16, distance: 46.5
click at [437, 16] on nav "Toggle navigation Sara Overbay soverbay@williamsportoms.com Manage My Enterpris…" at bounding box center [811, 25] width 1118 height 50
drag, startPoint x: 533, startPoint y: 28, endPoint x: 492, endPoint y: 29, distance: 41.0
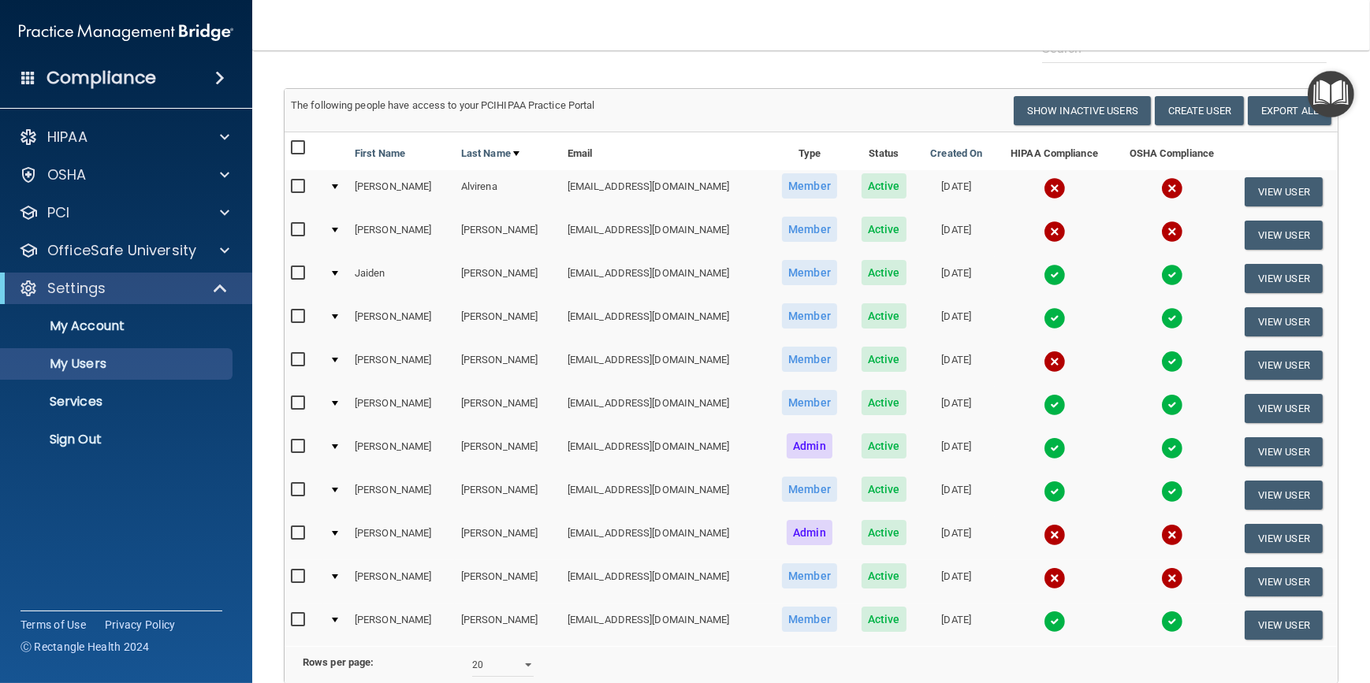
click at [452, 24] on nav "Toggle navigation Sara Overbay soverbay@williamsportoms.com Manage My Enterpris…" at bounding box center [811, 25] width 1118 height 50
drag, startPoint x: 541, startPoint y: 38, endPoint x: 459, endPoint y: 24, distance: 83.2
click at [457, 24] on nav "Toggle navigation Sara Overbay soverbay@williamsportoms.com Manage My Enterpris…" at bounding box center [811, 25] width 1118 height 50
drag, startPoint x: 473, startPoint y: 11, endPoint x: 419, endPoint y: 17, distance: 54.0
click at [419, 17] on nav "Toggle navigation Sara Overbay soverbay@williamsportoms.com Manage My Enterpris…" at bounding box center [811, 25] width 1118 height 50
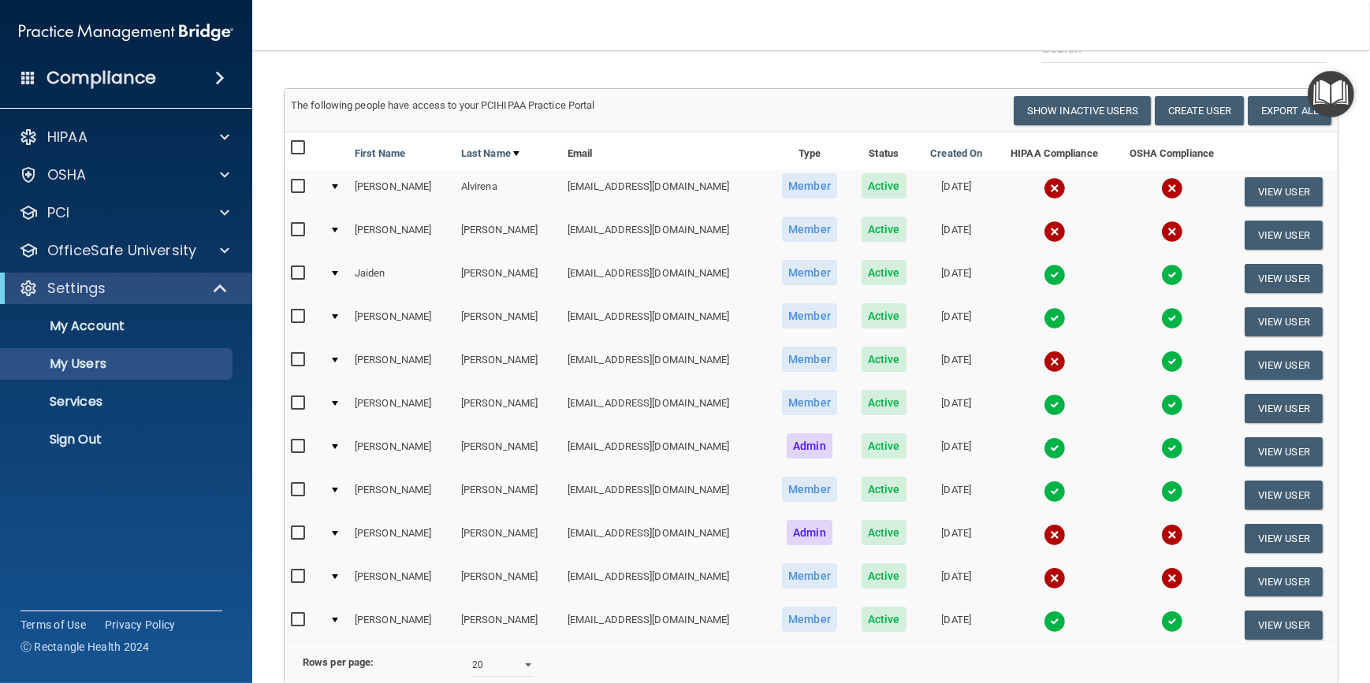
drag, startPoint x: 456, startPoint y: 29, endPoint x: 417, endPoint y: 28, distance: 38.6
click at [417, 28] on nav "Toggle navigation Sara Overbay soverbay@williamsportoms.com Manage My Enterpris…" at bounding box center [811, 25] width 1118 height 50
drag, startPoint x: 426, startPoint y: 32, endPoint x: 370, endPoint y: 31, distance: 56.0
click at [370, 31] on nav "Toggle navigation Sara Overbay soverbay@williamsportoms.com Manage My Enterpris…" at bounding box center [811, 25] width 1118 height 50
drag, startPoint x: 435, startPoint y: 20, endPoint x: 422, endPoint y: 14, distance: 13.8
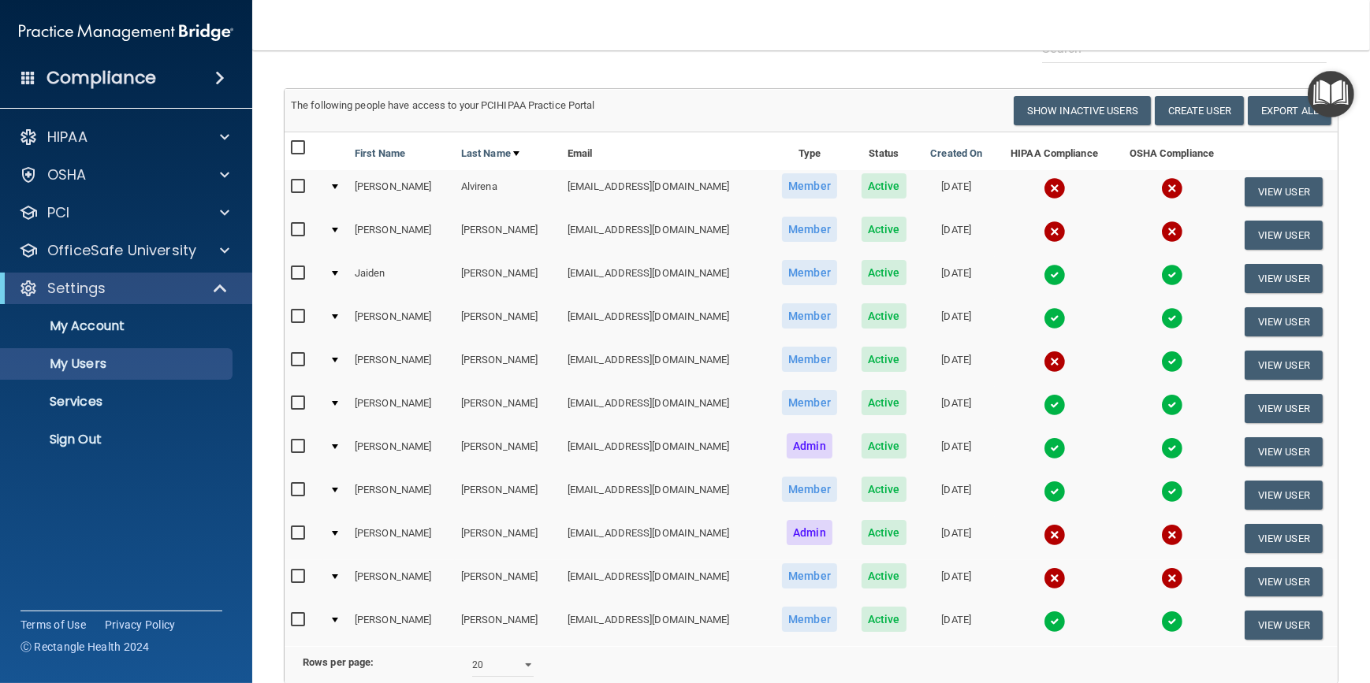
click at [417, 14] on nav "Toggle navigation Sara Overbay soverbay@williamsportoms.com Manage My Enterpris…" at bounding box center [811, 25] width 1118 height 50
drag, startPoint x: 461, startPoint y: 22, endPoint x: 386, endPoint y: 23, distance: 74.9
click at [386, 23] on nav "Toggle navigation Sara Overbay soverbay@williamsportoms.com Manage My Enterpris…" at bounding box center [811, 25] width 1118 height 50
drag, startPoint x: 475, startPoint y: 28, endPoint x: 434, endPoint y: 27, distance: 41.0
click at [434, 27] on nav "Toggle navigation Sara Overbay soverbay@williamsportoms.com Manage My Enterpris…" at bounding box center [811, 25] width 1118 height 50
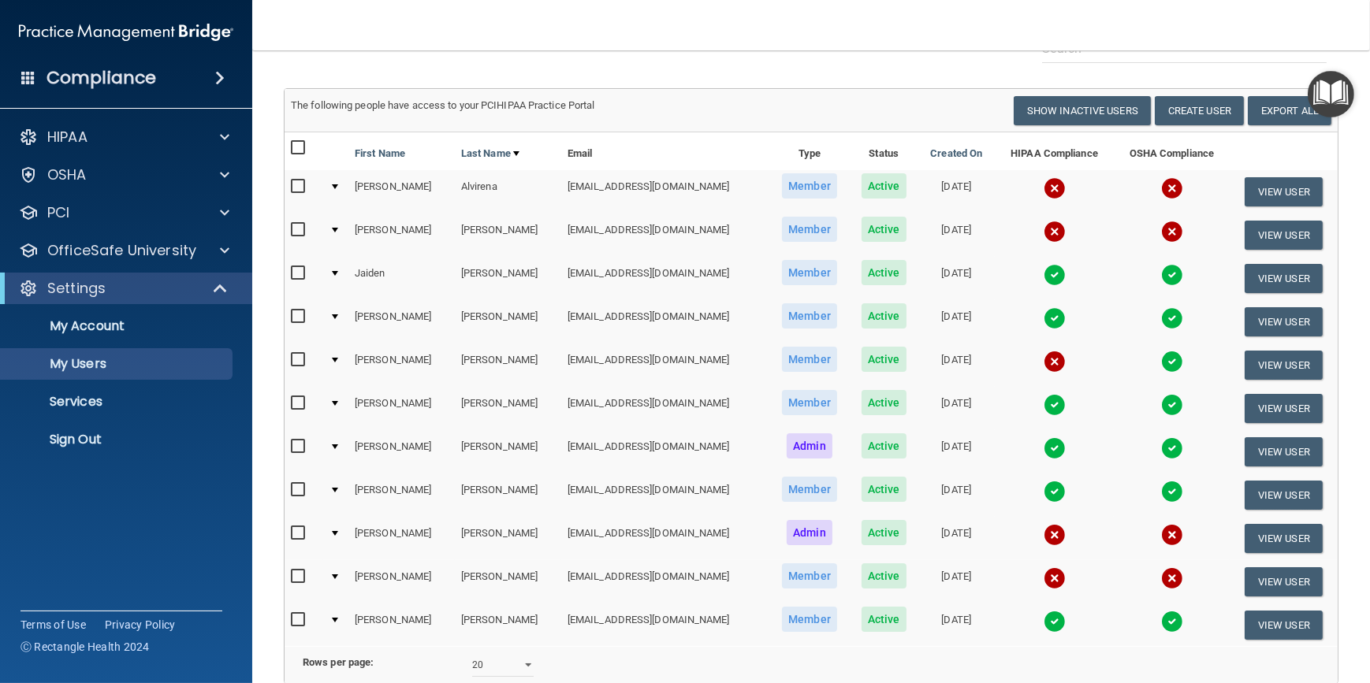
drag, startPoint x: 463, startPoint y: 23, endPoint x: 450, endPoint y: 29, distance: 14.1
click at [402, 26] on nav "Toggle navigation Sara Overbay soverbay@williamsportoms.com Manage My Enterpris…" at bounding box center [811, 25] width 1118 height 50
drag, startPoint x: 458, startPoint y: 24, endPoint x: 414, endPoint y: 22, distance: 44.2
click at [414, 22] on nav "Toggle navigation Sara Overbay soverbay@williamsportoms.com Manage My Enterpris…" at bounding box center [811, 25] width 1118 height 50
drag, startPoint x: 515, startPoint y: 28, endPoint x: 442, endPoint y: 18, distance: 73.1
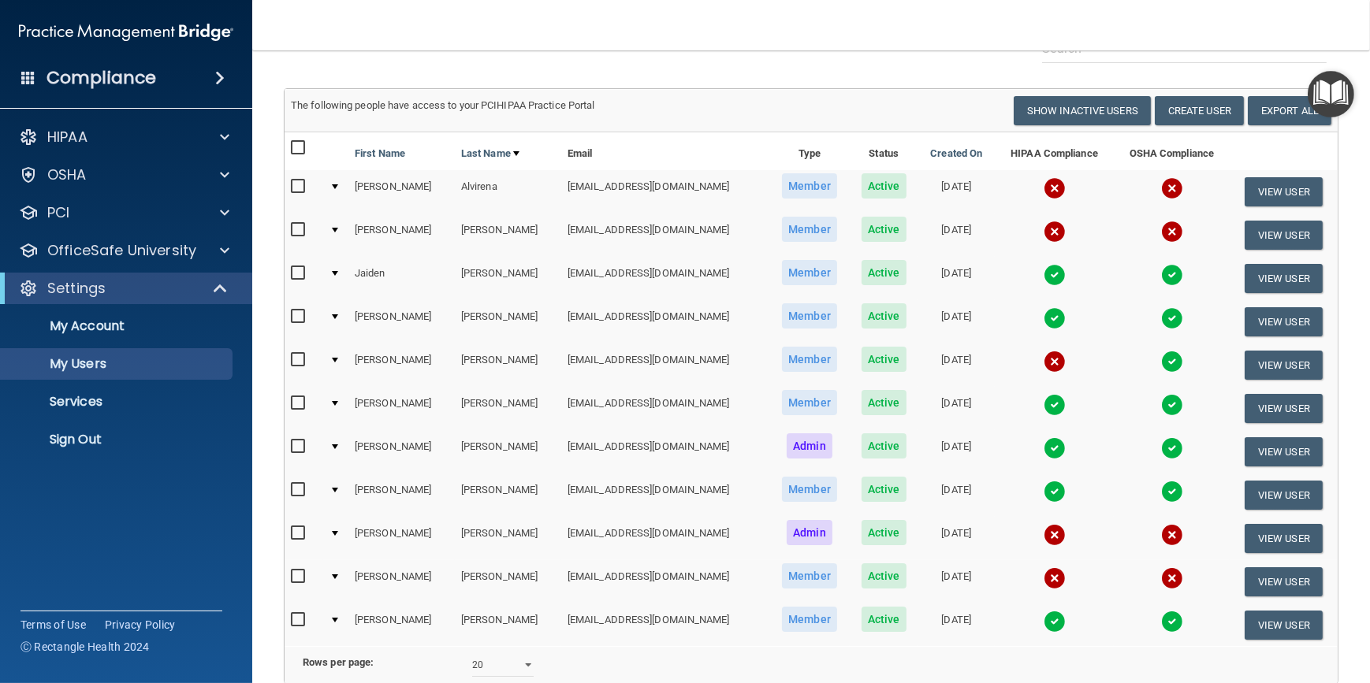
click at [442, 18] on nav "Toggle navigation Sara Overbay soverbay@williamsportoms.com Manage My Enterpris…" at bounding box center [811, 25] width 1118 height 50
drag, startPoint x: 505, startPoint y: 23, endPoint x: 441, endPoint y: 28, distance: 64.1
click at [441, 28] on nav "Toggle navigation Sara Overbay soverbay@williamsportoms.com Manage My Enterpris…" at bounding box center [811, 25] width 1118 height 50
drag, startPoint x: 597, startPoint y: 39, endPoint x: 550, endPoint y: 34, distance: 46.8
click at [550, 34] on nav "Toggle navigation Sara Overbay soverbay@williamsportoms.com Manage My Enterpris…" at bounding box center [811, 25] width 1118 height 50
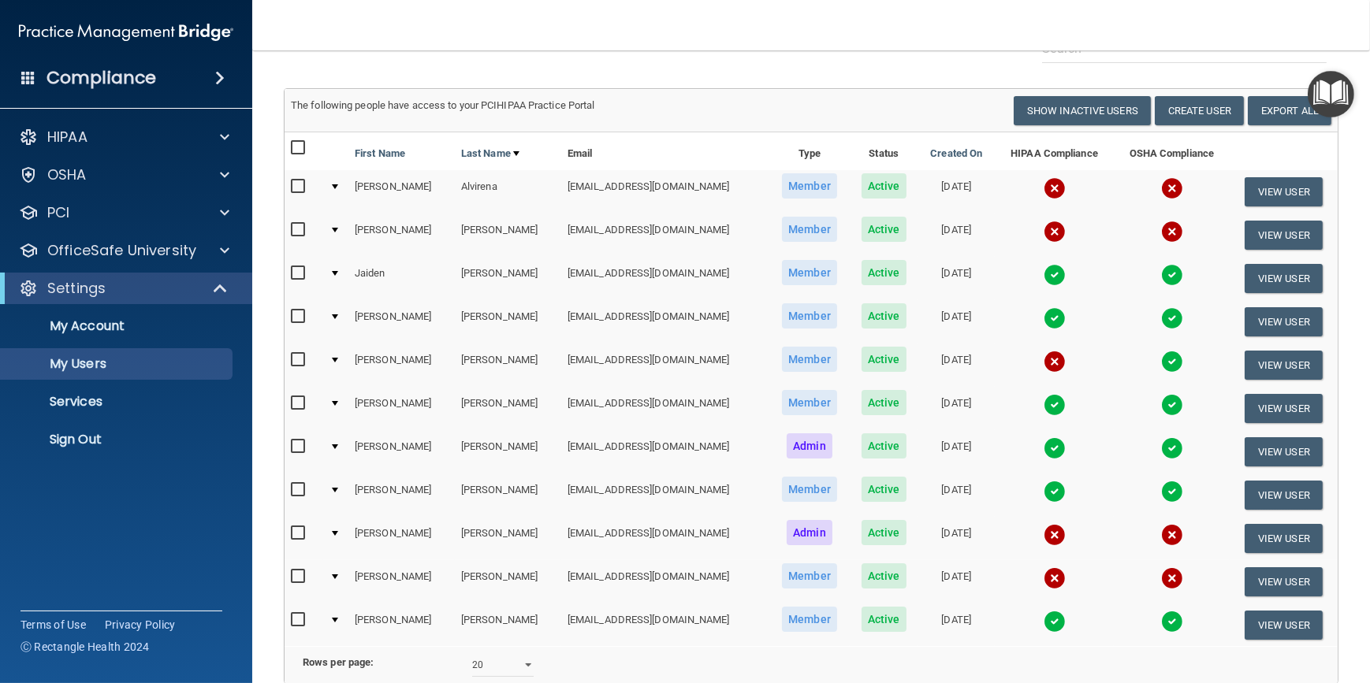
drag, startPoint x: 461, startPoint y: 42, endPoint x: 468, endPoint y: 20, distance: 23.2
click at [434, 26] on nav "Toggle navigation Sara Overbay soverbay@williamsportoms.com Manage My Enterpris…" at bounding box center [811, 25] width 1118 height 50
drag, startPoint x: 520, startPoint y: 9, endPoint x: 437, endPoint y: 19, distance: 84.1
click at [437, 19] on nav "Toggle navigation Sara Overbay soverbay@williamsportoms.com Manage My Enterpris…" at bounding box center [811, 25] width 1118 height 50
drag, startPoint x: 511, startPoint y: 33, endPoint x: 463, endPoint y: 32, distance: 48.1
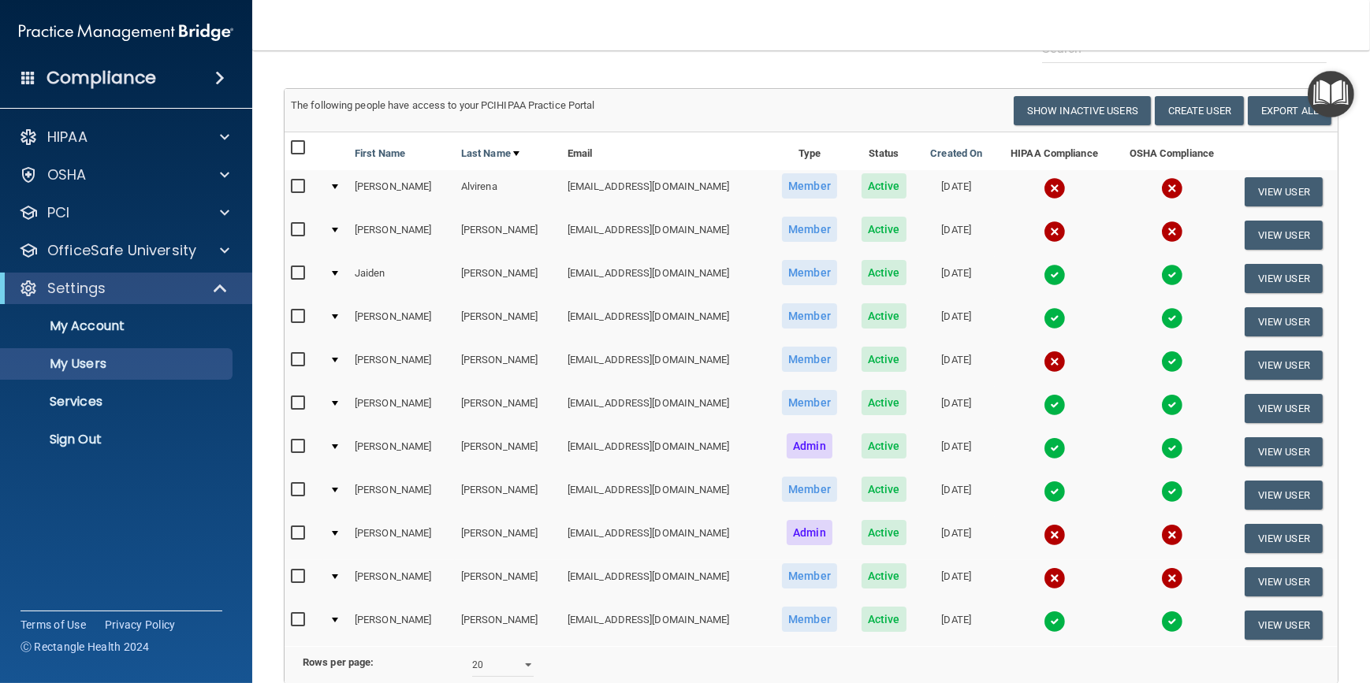
click at [456, 35] on nav "Toggle navigation Sara Overbay soverbay@williamsportoms.com Manage My Enterpris…" at bounding box center [811, 25] width 1118 height 50
drag, startPoint x: 476, startPoint y: 22, endPoint x: 437, endPoint y: 17, distance: 39.7
click at [437, 17] on nav "Toggle navigation Sara Overbay soverbay@williamsportoms.com Manage My Enterpris…" at bounding box center [811, 25] width 1118 height 50
drag, startPoint x: 475, startPoint y: 8, endPoint x: 458, endPoint y: 13, distance: 18.2
click at [458, 13] on nav "Toggle navigation Sara Overbay soverbay@williamsportoms.com Manage My Enterpris…" at bounding box center [811, 25] width 1118 height 50
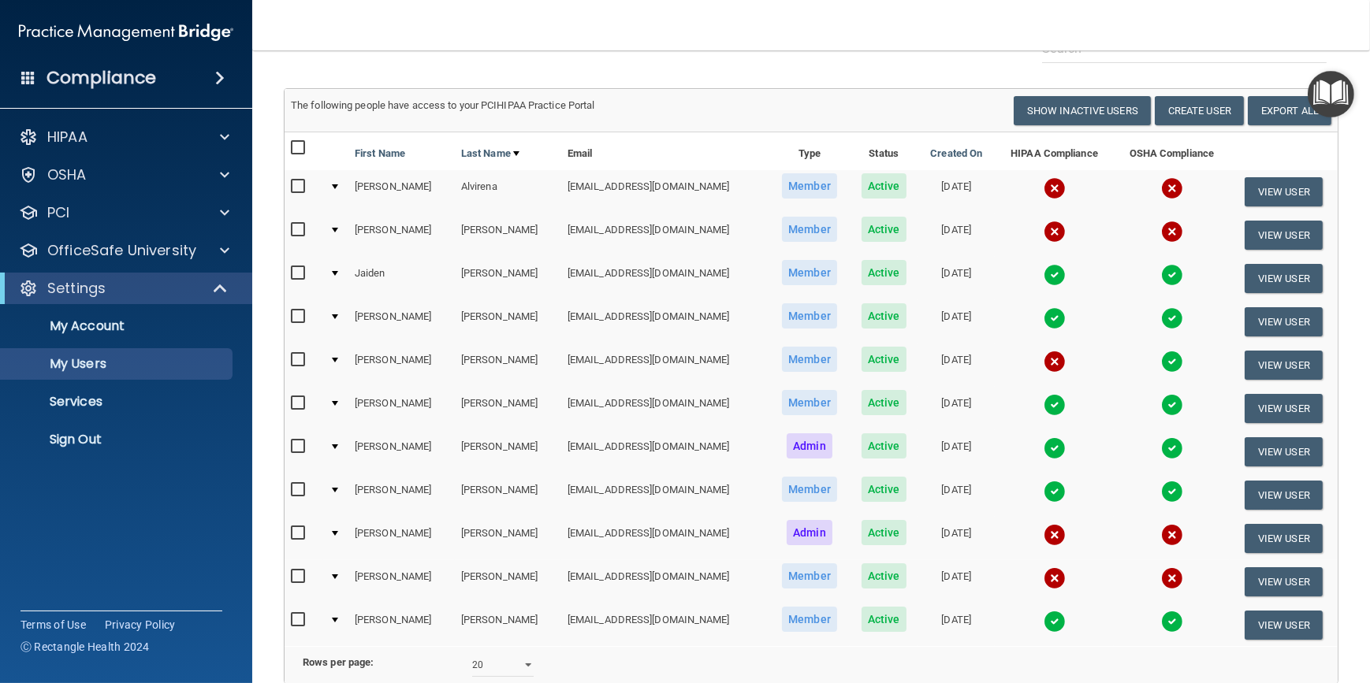
drag, startPoint x: 457, startPoint y: 30, endPoint x: 420, endPoint y: 32, distance: 37.1
click at [420, 32] on nav "Toggle navigation Sara Overbay soverbay@williamsportoms.com Manage My Enterpris…" at bounding box center [811, 25] width 1118 height 50
drag, startPoint x: 463, startPoint y: 23, endPoint x: 422, endPoint y: 22, distance: 41.0
click at [422, 22] on nav "Toggle navigation Sara Overbay soverbay@williamsportoms.com Manage My Enterpris…" at bounding box center [811, 25] width 1118 height 50
drag, startPoint x: 474, startPoint y: 33, endPoint x: 419, endPoint y: 9, distance: 60.0
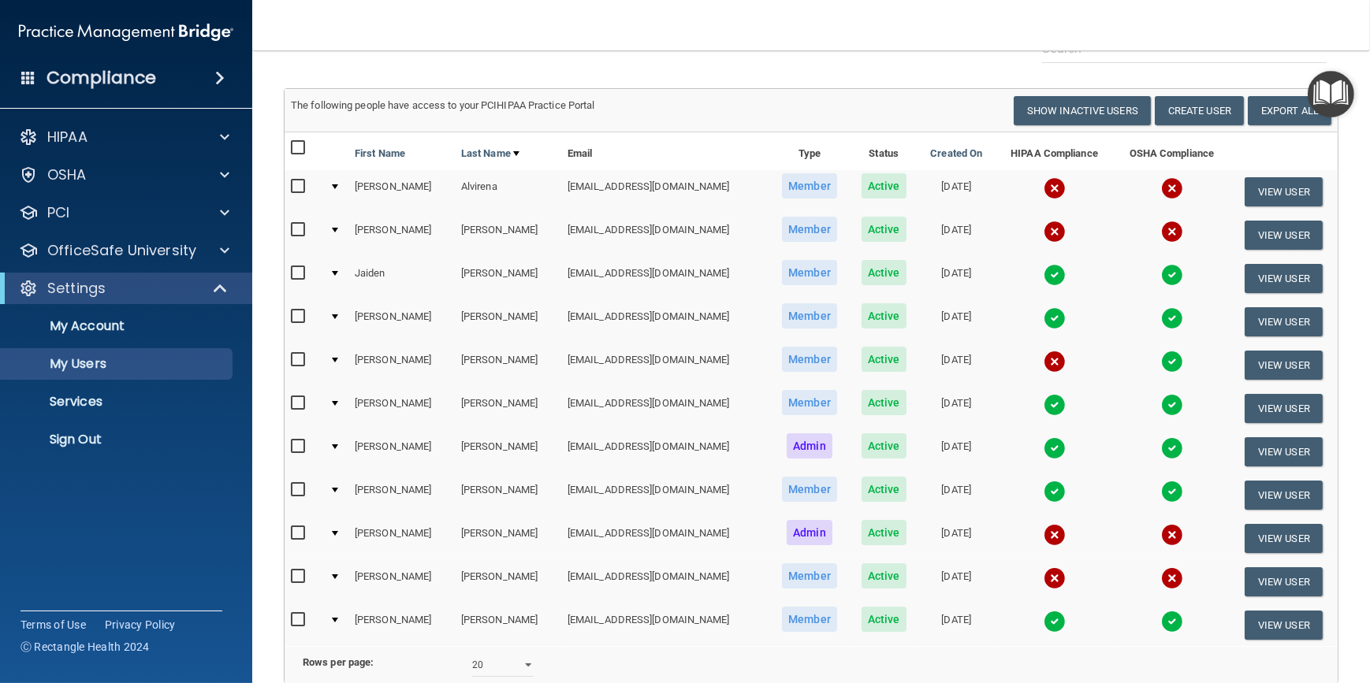
click at [419, 9] on nav "Toggle navigation Sara Overbay soverbay@williamsportoms.com Manage My Enterpris…" at bounding box center [811, 25] width 1118 height 50
drag, startPoint x: 422, startPoint y: 10, endPoint x: 364, endPoint y: 28, distance: 60.1
click at [364, 28] on nav "Toggle navigation Sara Overbay soverbay@williamsportoms.com Manage My Enterpris…" at bounding box center [811, 25] width 1118 height 50
drag, startPoint x: 518, startPoint y: 30, endPoint x: 450, endPoint y: 23, distance: 68.2
click at [450, 23] on nav "Toggle navigation Sara Overbay soverbay@williamsportoms.com Manage My Enterpris…" at bounding box center [811, 25] width 1118 height 50
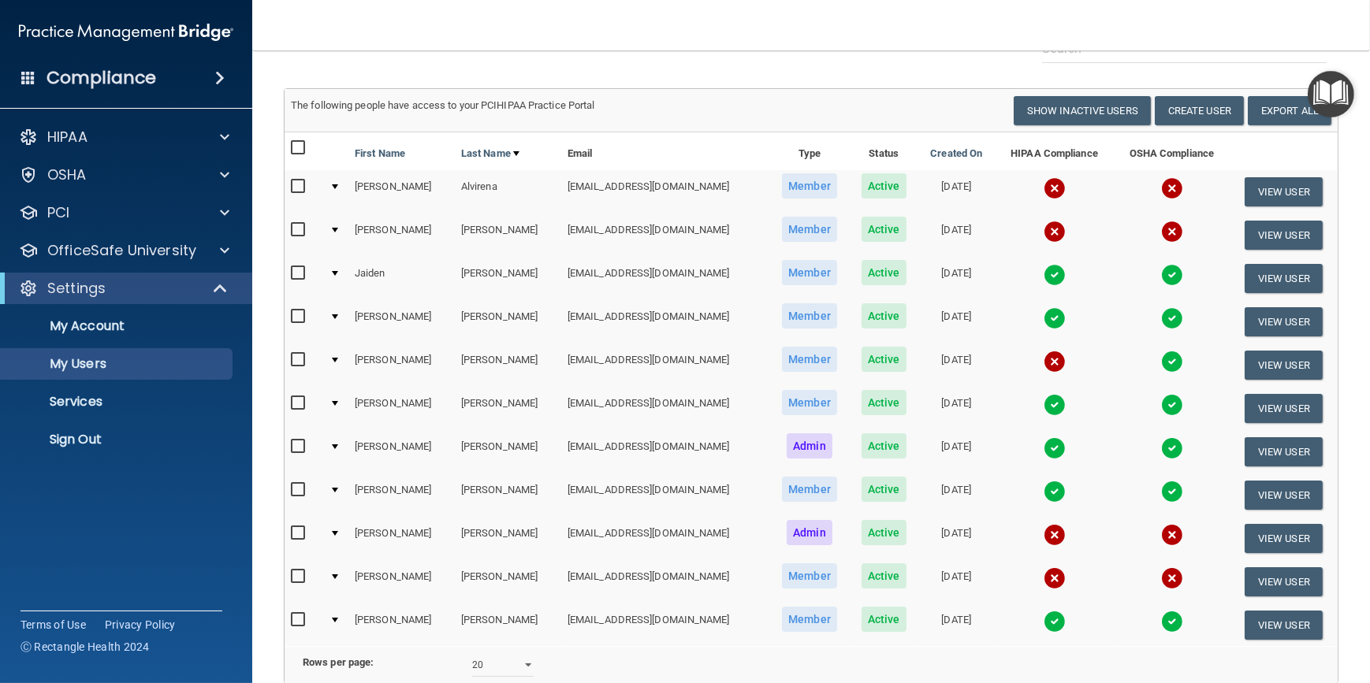
drag, startPoint x: 544, startPoint y: 17, endPoint x: 555, endPoint y: 6, distance: 16.2
drag, startPoint x: 555, startPoint y: 6, endPoint x: 461, endPoint y: 29, distance: 96.7
click at [461, 29] on nav "Toggle navigation Sara Overbay soverbay@williamsportoms.com Manage My Enterpris…" at bounding box center [811, 25] width 1118 height 50
drag, startPoint x: 423, startPoint y: 29, endPoint x: 349, endPoint y: 23, distance: 74.4
click at [373, 19] on nav "Toggle navigation Sara Overbay soverbay@williamsportoms.com Manage My Enterpris…" at bounding box center [811, 25] width 1118 height 50
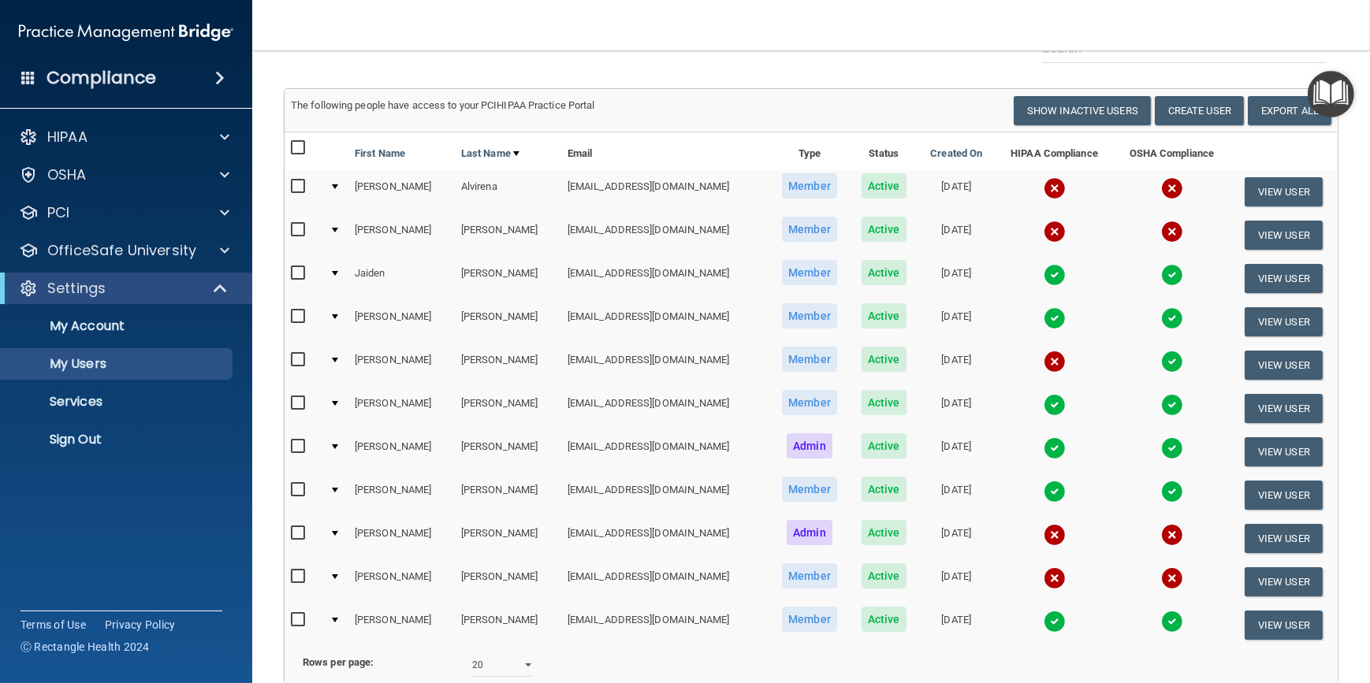
drag, startPoint x: 338, startPoint y: 23, endPoint x: 314, endPoint y: 16, distance: 24.7
click at [314, 16] on nav "Toggle navigation Sara Overbay soverbay@williamsportoms.com Manage My Enterpris…" at bounding box center [811, 25] width 1118 height 50
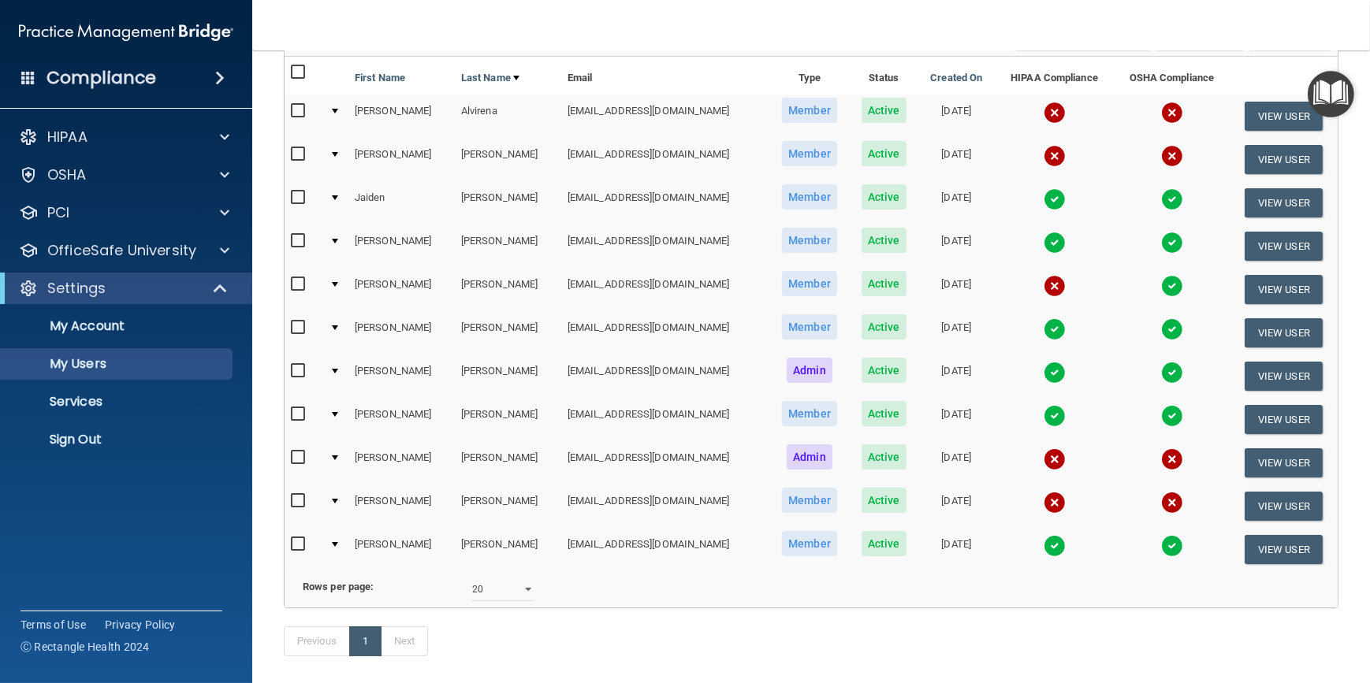
scroll to position [0, 0]
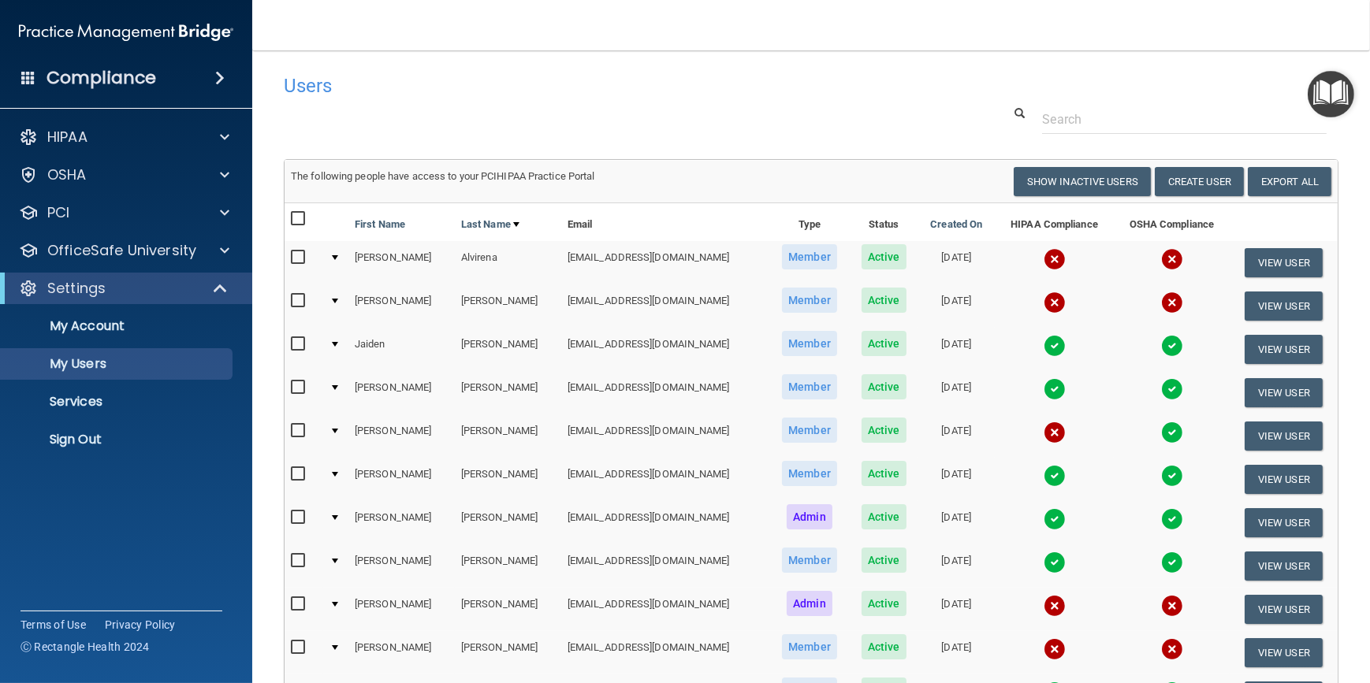
drag, startPoint x: 352, startPoint y: 18, endPoint x: 329, endPoint y: 21, distance: 23.9
click at [327, 20] on nav "Toggle navigation Sara Overbay soverbay@williamsportoms.com Manage My Enterpris…" at bounding box center [811, 25] width 1118 height 50
drag, startPoint x: 335, startPoint y: 18, endPoint x: 297, endPoint y: 21, distance: 38.0
click at [297, 20] on nav "Toggle navigation Sara Overbay soverbay@williamsportoms.com Manage My Enterpris…" at bounding box center [811, 25] width 1118 height 50
drag, startPoint x: 689, startPoint y: 117, endPoint x: 634, endPoint y: 113, distance: 54.5
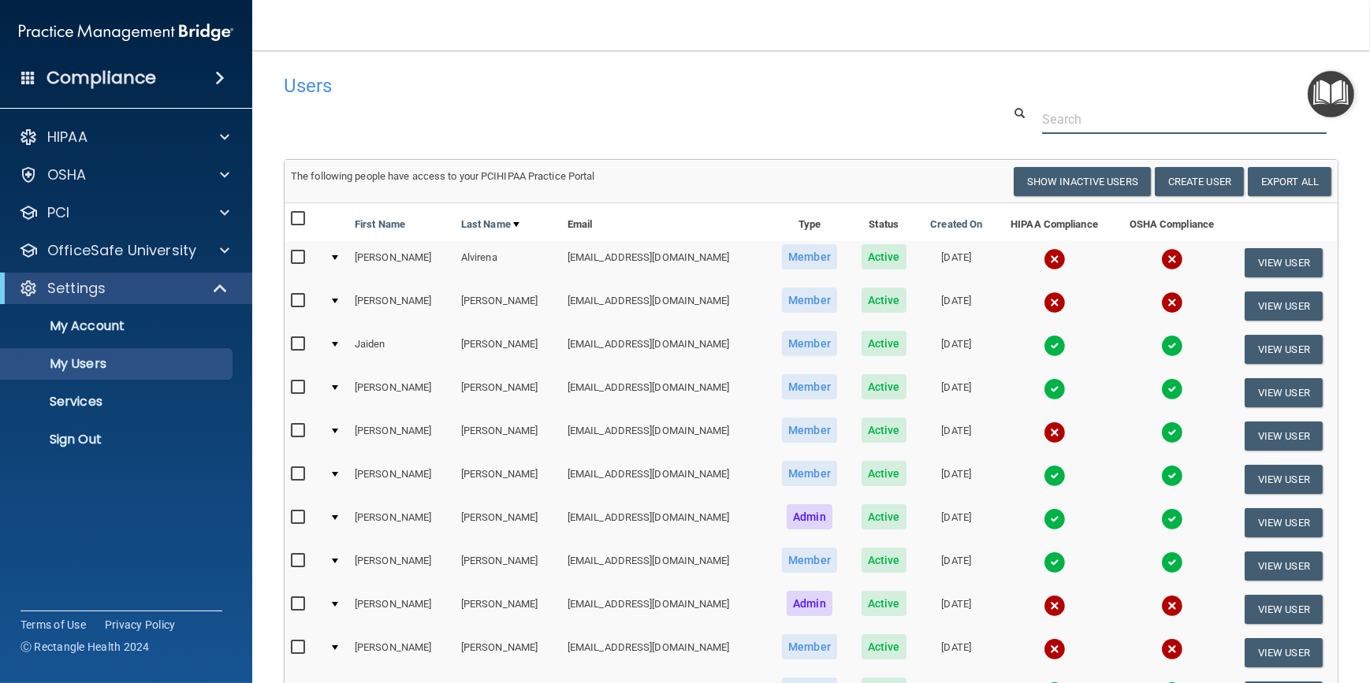
click at [614, 118] on div at bounding box center [811, 119] width 1078 height 29
drag, startPoint x: 726, startPoint y: 105, endPoint x: 716, endPoint y: 103, distance: 10.4
drag, startPoint x: 716, startPoint y: 103, endPoint x: 662, endPoint y: 102, distance: 53.6
click at [661, 102] on div "Users" at bounding box center [586, 85] width 629 height 39
drag, startPoint x: 713, startPoint y: 101, endPoint x: 664, endPoint y: 106, distance: 48.3
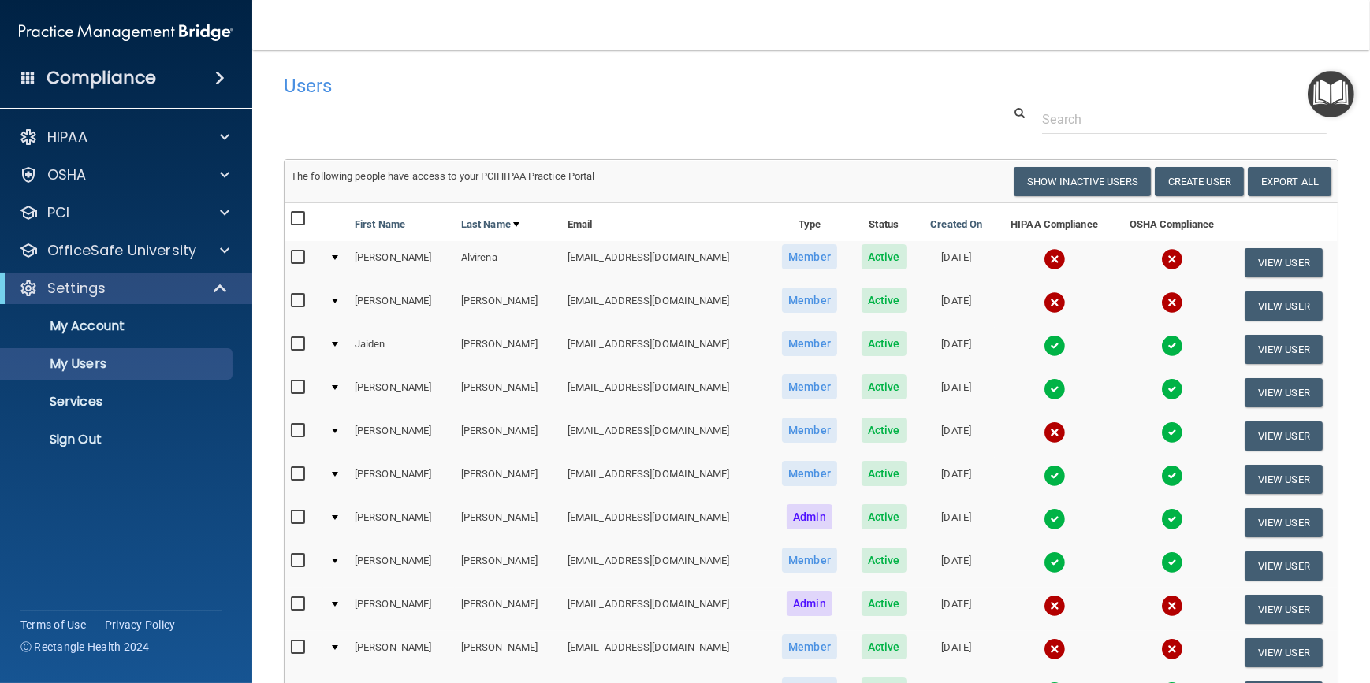
click at [664, 105] on div "Users Success! New user created. × Error! The user couldn't be created. × Succe…" at bounding box center [811, 446] width 1055 height 761
drag, startPoint x: 698, startPoint y: 110, endPoint x: 670, endPoint y: 104, distance: 29.1
click at [663, 104] on div "Users Success! New user created. × Error! The user couldn't be created. × Succe…" at bounding box center [811, 446] width 1055 height 761
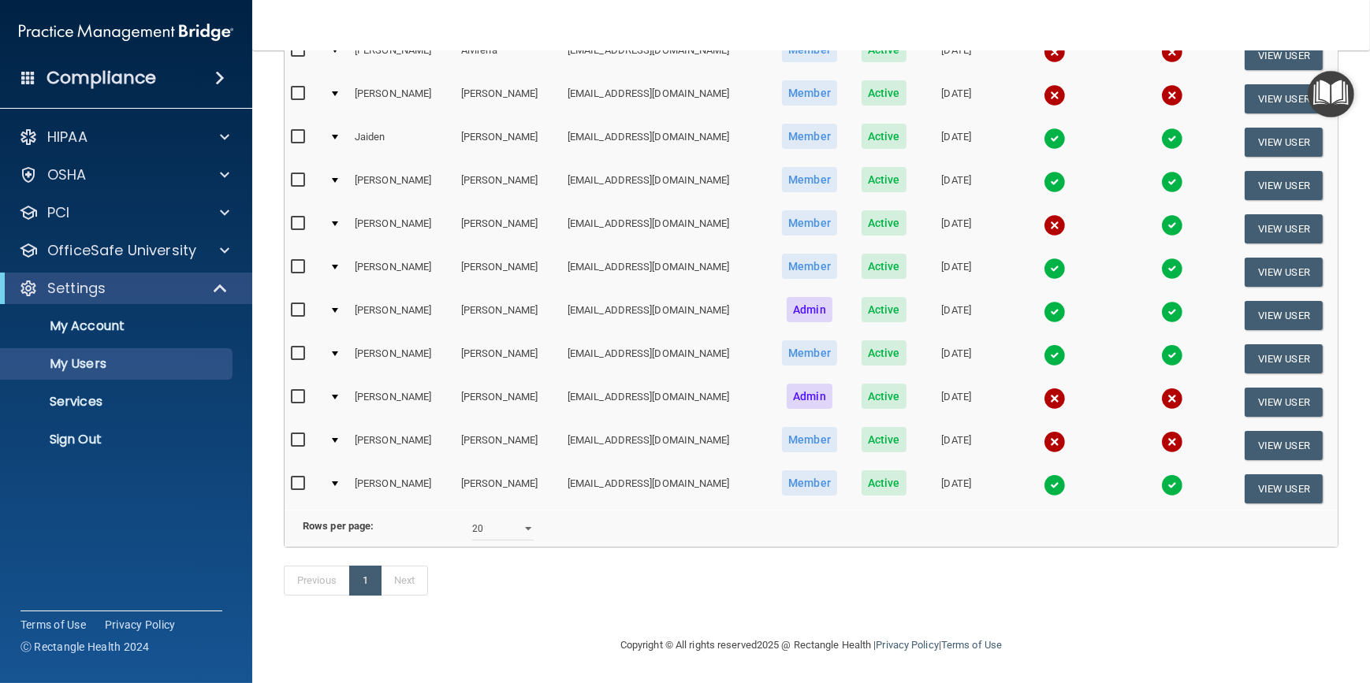
drag, startPoint x: 646, startPoint y: 586, endPoint x: 561, endPoint y: 591, distance: 84.5
click at [561, 591] on div "Previous 1 Next" at bounding box center [811, 584] width 1078 height 73
drag, startPoint x: 558, startPoint y: 602, endPoint x: 530, endPoint y: 623, distance: 35.0
click at [524, 613] on div "Previous 1 Next" at bounding box center [811, 584] width 1078 height 73
drag, startPoint x: 599, startPoint y: 652, endPoint x: 830, endPoint y: 652, distance: 230.9
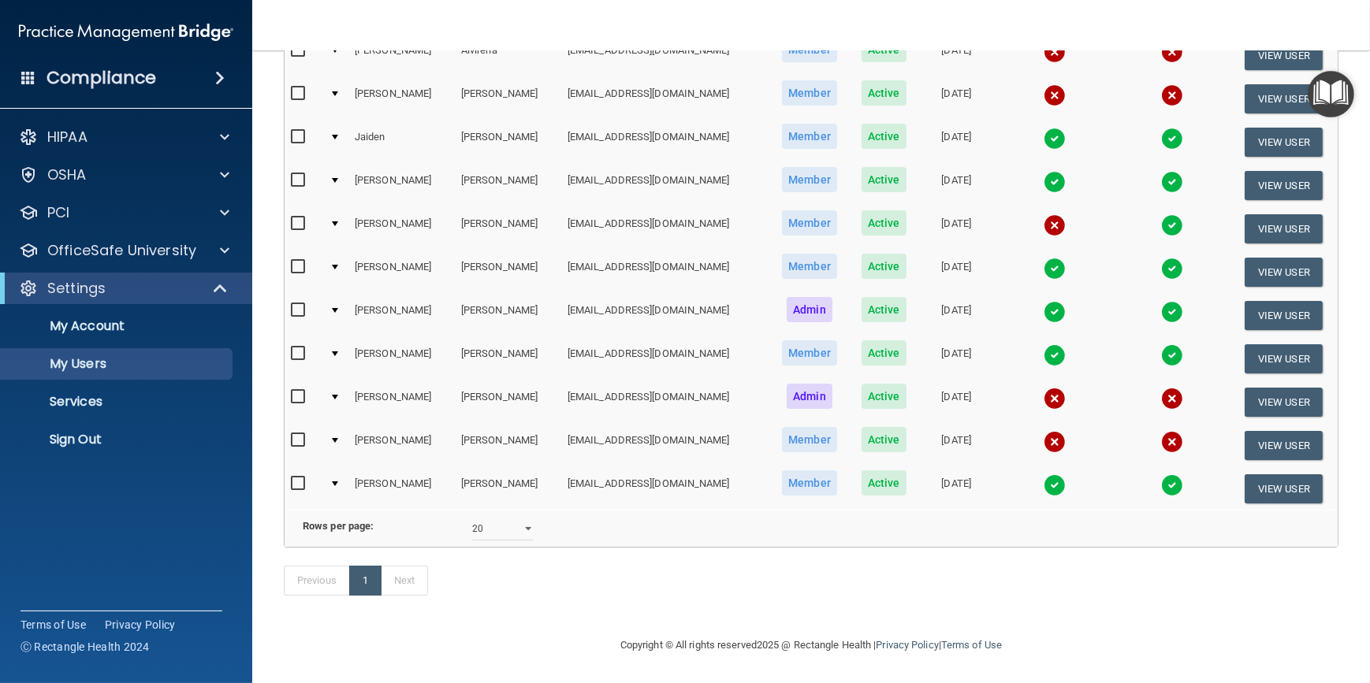
drag, startPoint x: 830, startPoint y: 652, endPoint x: 575, endPoint y: 623, distance: 256.2
click at [575, 623] on div "Copyright © All rights reserved 2025 @ Rectangle Health | Privacy Policy | Term…" at bounding box center [810, 645] width 575 height 50
drag, startPoint x: 560, startPoint y: 623, endPoint x: 481, endPoint y: 615, distance: 79.3
click at [475, 610] on div "Previous 1 Next" at bounding box center [811, 584] width 1078 height 73
drag, startPoint x: 594, startPoint y: 654, endPoint x: 547, endPoint y: 661, distance: 47.7
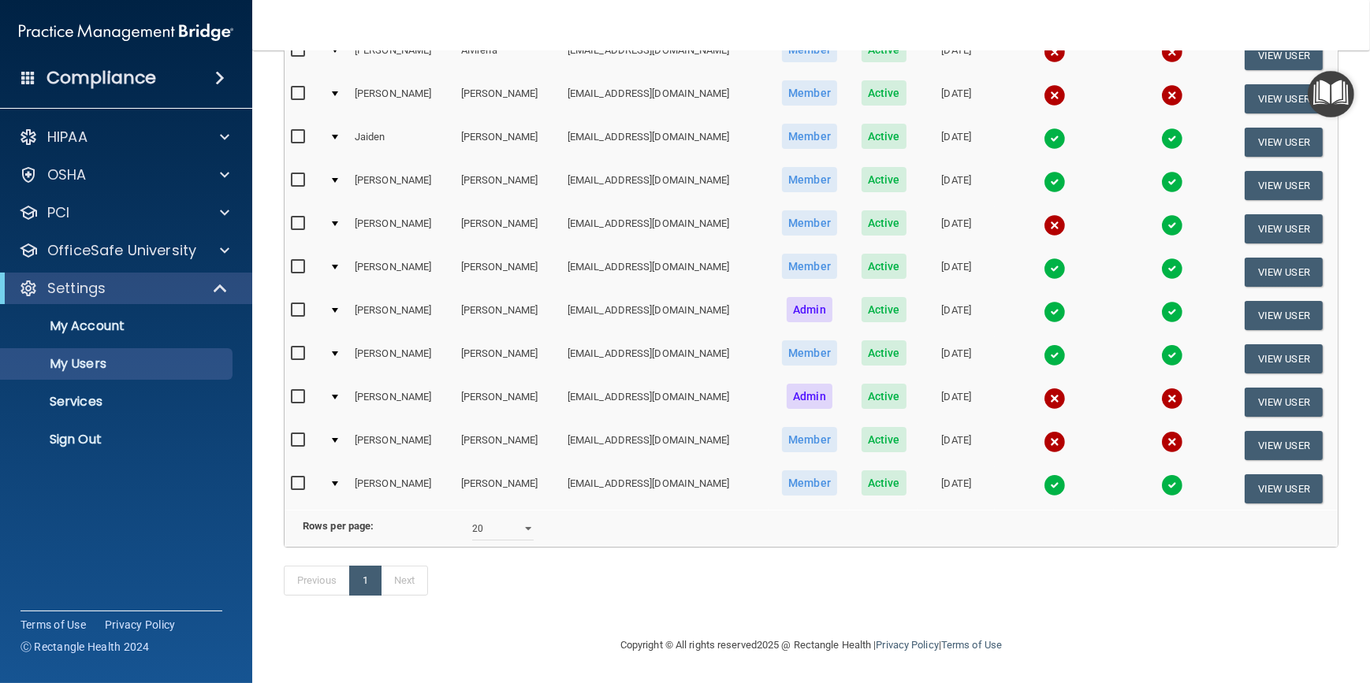
click at [547, 661] on div "Copyright © All rights reserved 2025 @ Rectangle Health | Privacy Policy | Term…" at bounding box center [810, 645] width 575 height 50
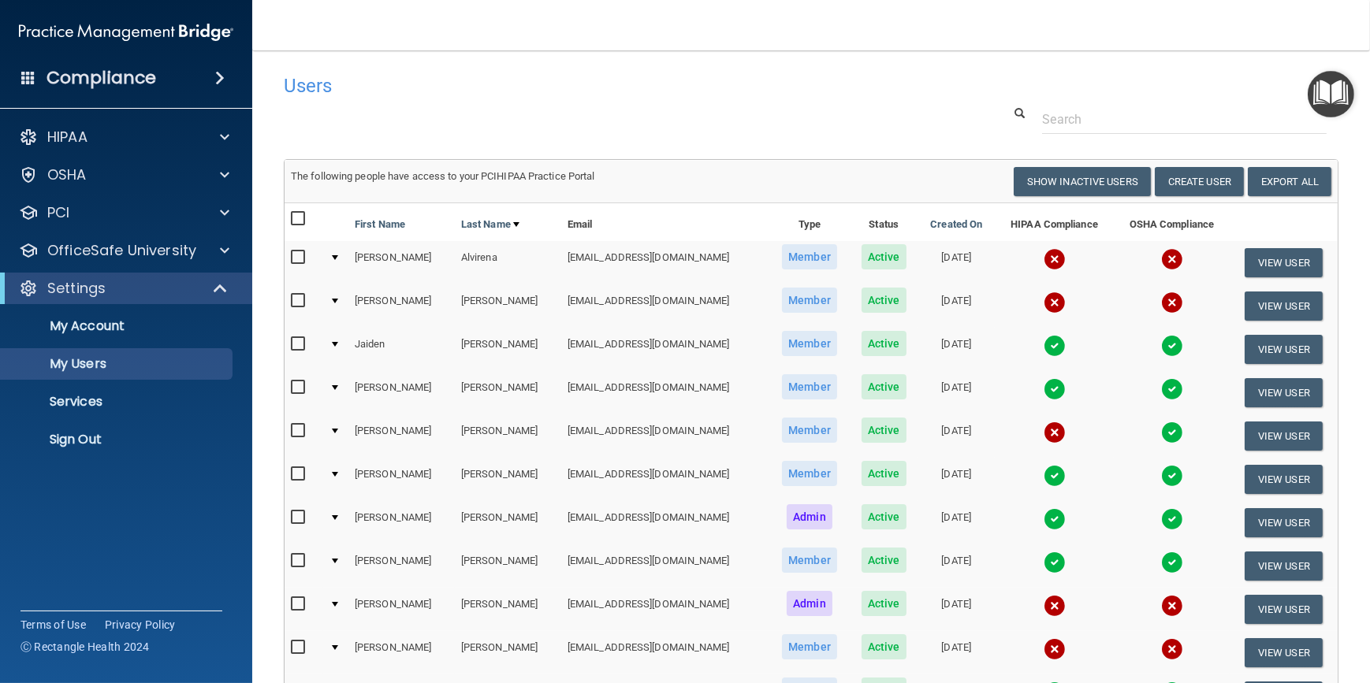
drag, startPoint x: 748, startPoint y: 99, endPoint x: 739, endPoint y: 96, distance: 9.0
click at [695, 102] on div "Users" at bounding box center [586, 85] width 629 height 39
drag, startPoint x: 772, startPoint y: 106, endPoint x: 762, endPoint y: 106, distance: 9.5
drag, startPoint x: 762, startPoint y: 106, endPoint x: 646, endPoint y: 102, distance: 115.9
click at [597, 118] on div at bounding box center [811, 119] width 1078 height 29
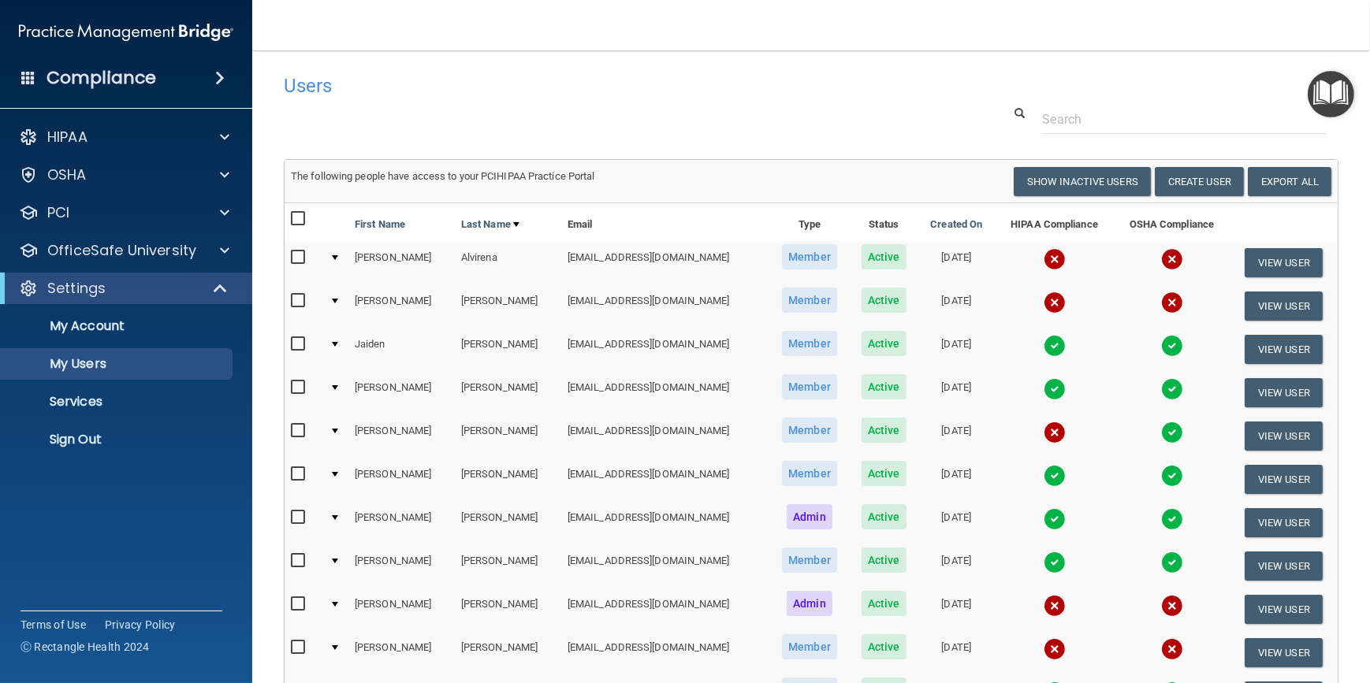
drag, startPoint x: 768, startPoint y: 104, endPoint x: 581, endPoint y: 97, distance: 186.9
click at [581, 97] on div "Users" at bounding box center [586, 85] width 629 height 39
drag, startPoint x: 726, startPoint y: 104, endPoint x: 754, endPoint y: 240, distance: 138.5
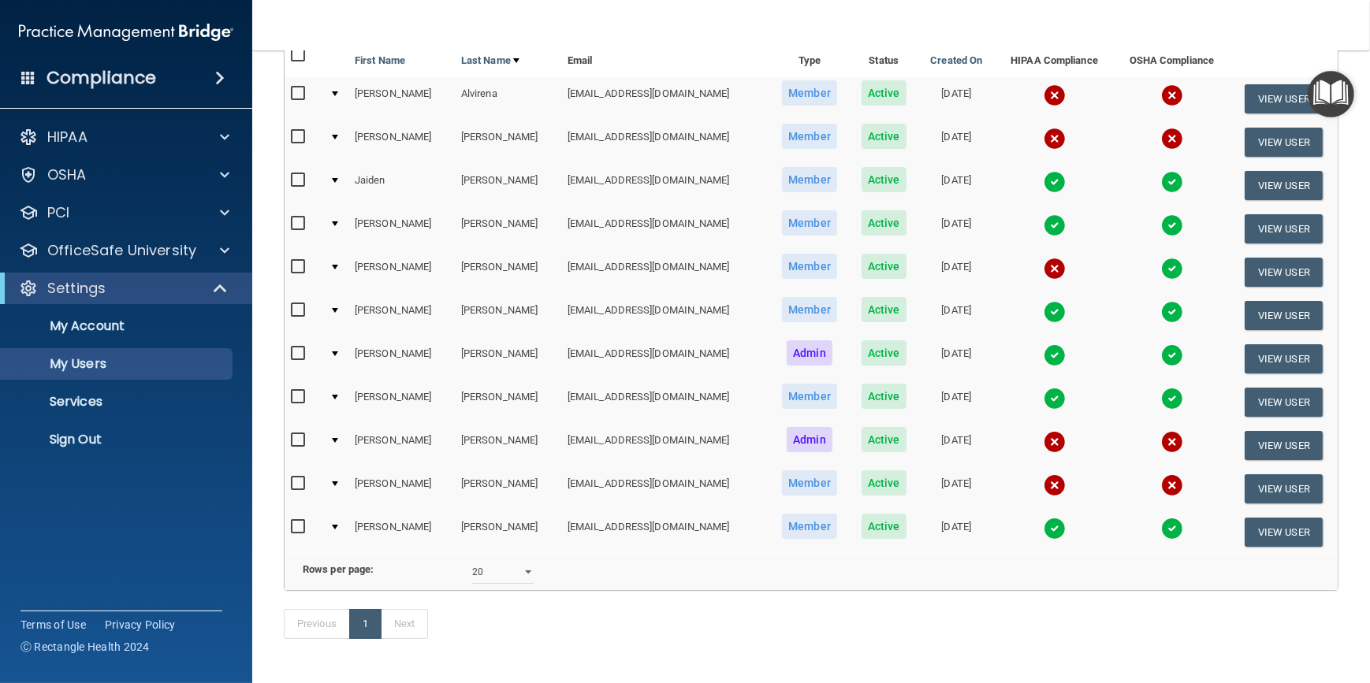
scroll to position [225, 0]
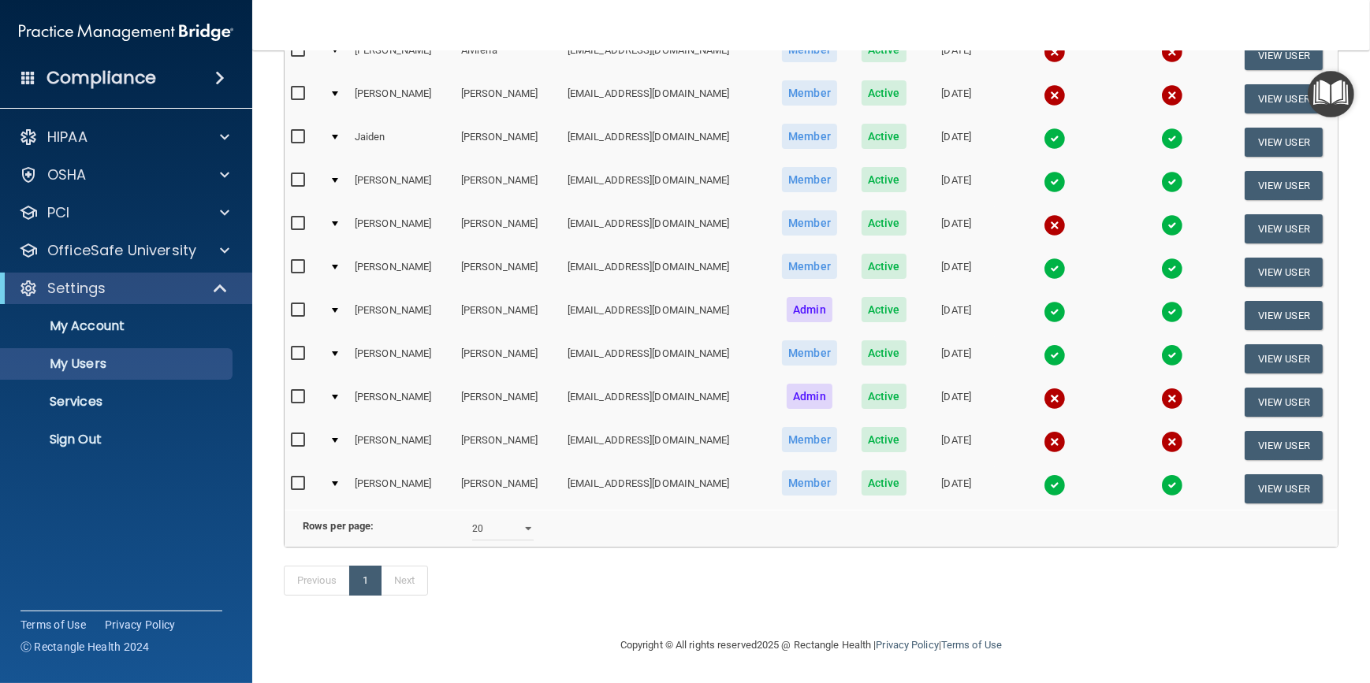
drag, startPoint x: 794, startPoint y: 590, endPoint x: 704, endPoint y: 590, distance: 90.6
click at [689, 597] on div "Previous 1 Next" at bounding box center [811, 584] width 1078 height 73
drag, startPoint x: 765, startPoint y: 596, endPoint x: 691, endPoint y: 590, distance: 74.3
click at [691, 590] on div "Previous 1 Next" at bounding box center [811, 584] width 1078 height 73
